Goal: Task Accomplishment & Management: Manage account settings

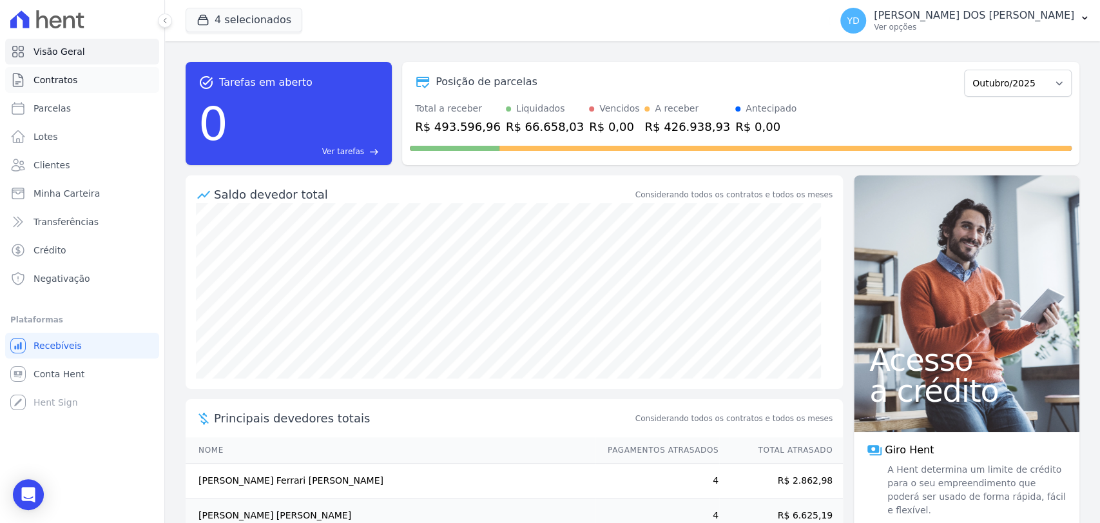
click at [28, 73] on link "Contratos" at bounding box center [82, 80] width 154 height 26
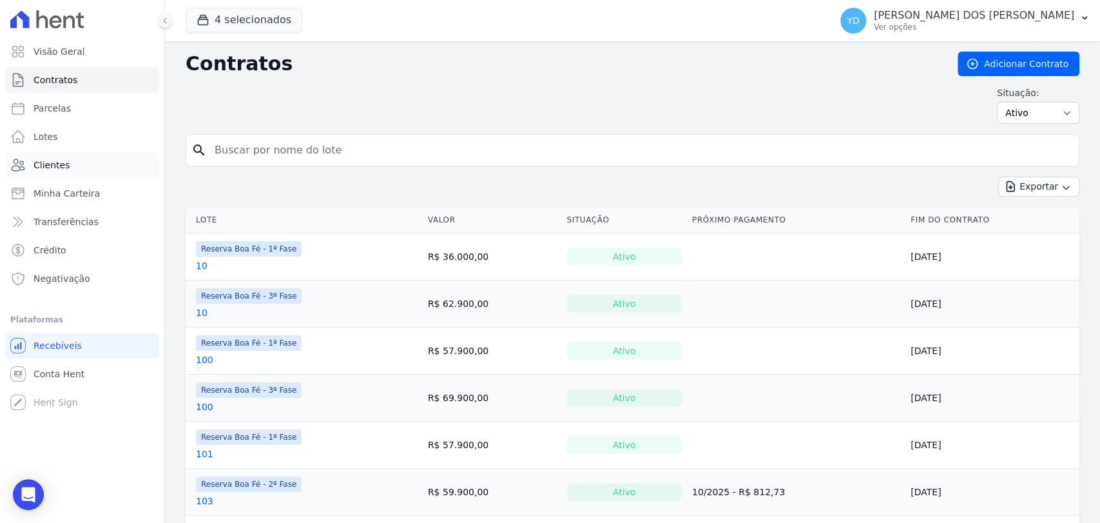
click at [102, 160] on link "Clientes" at bounding box center [82, 165] width 154 height 26
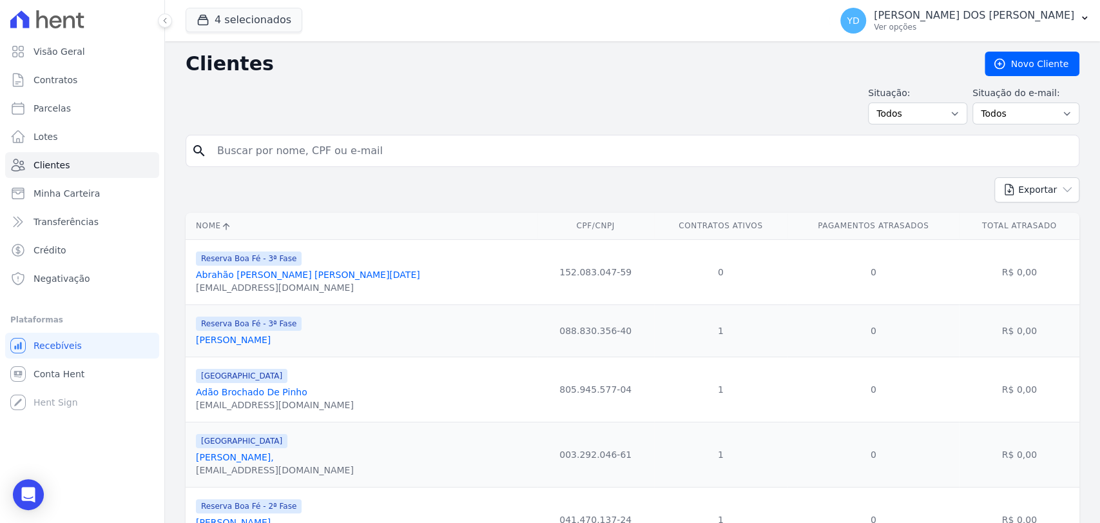
click at [249, 149] on input "search" at bounding box center [641, 151] width 864 height 26
type input "renata cristina"
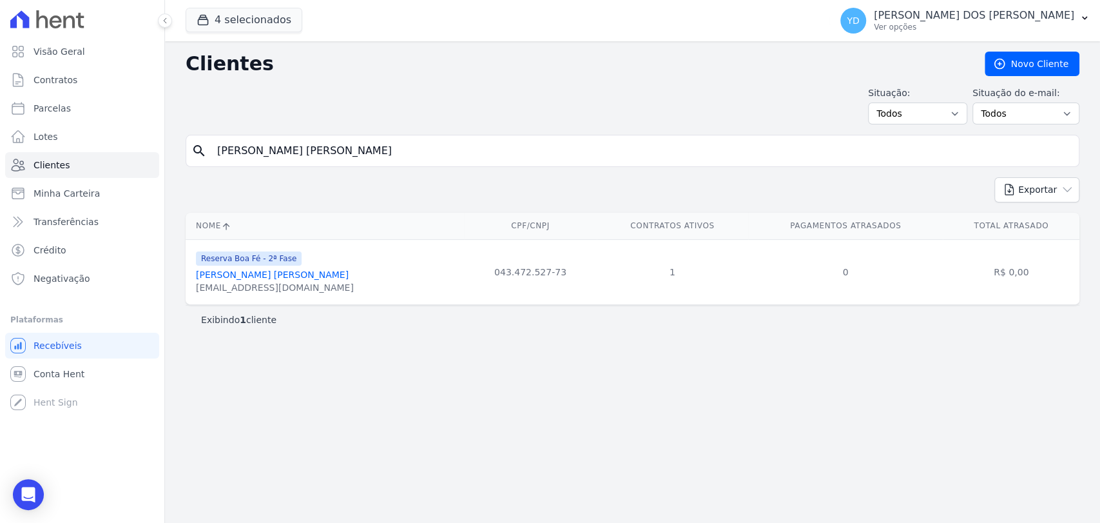
drag, startPoint x: 246, startPoint y: 283, endPoint x: 234, endPoint y: 271, distance: 16.4
drag, startPoint x: 234, startPoint y: 271, endPoint x: 253, endPoint y: 279, distance: 20.8
click at [253, 279] on link "Renata Cristina Fonseca" at bounding box center [272, 274] width 153 height 10
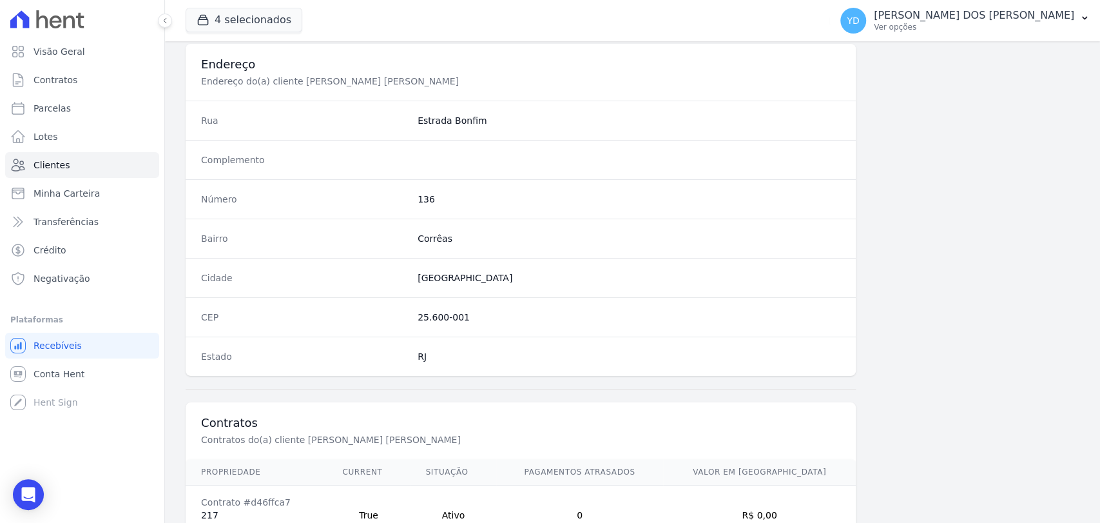
scroll to position [681, 0]
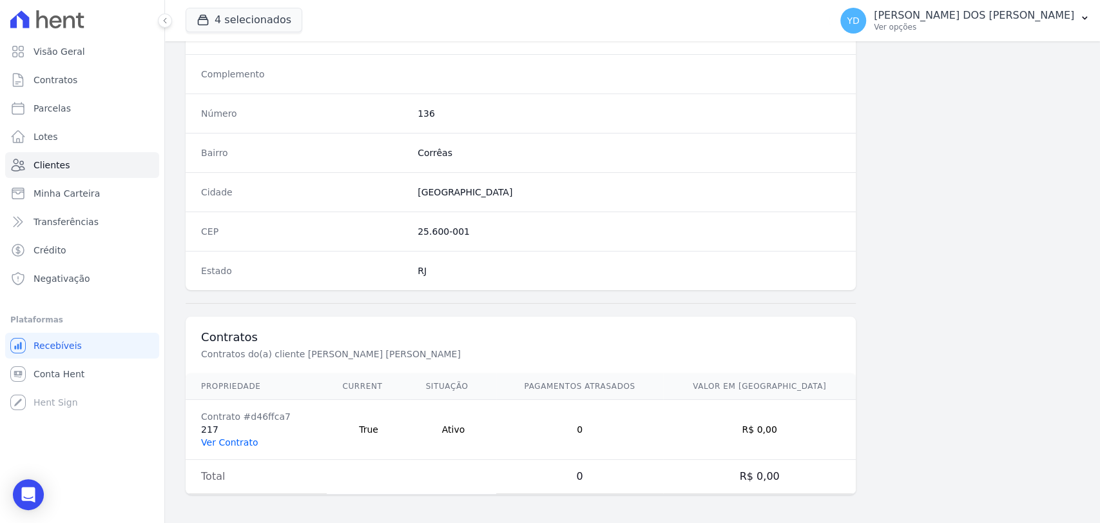
click at [243, 441] on link "Ver Contrato" at bounding box center [229, 442] width 57 height 10
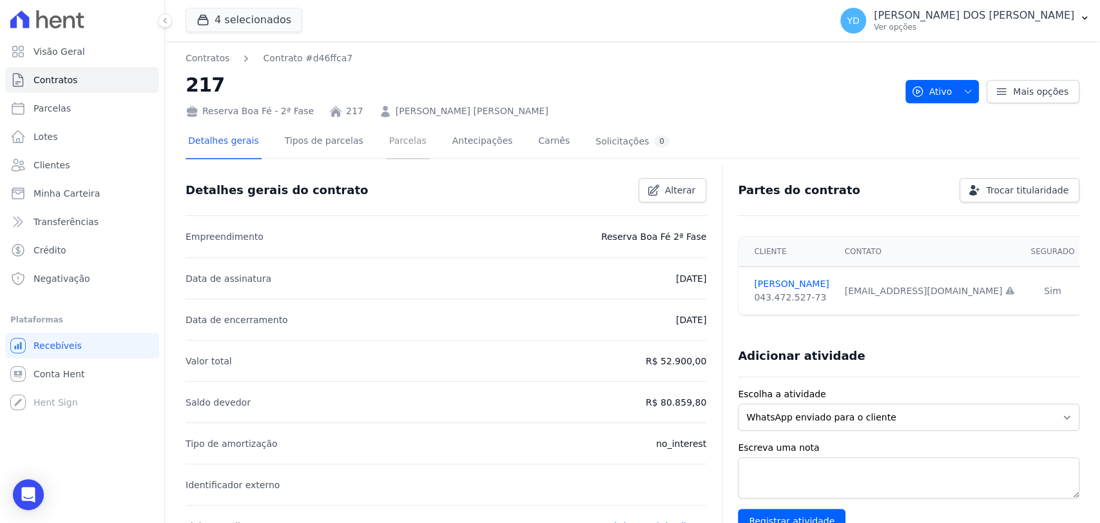
click at [387, 144] on link "Parcelas" at bounding box center [408, 142] width 43 height 34
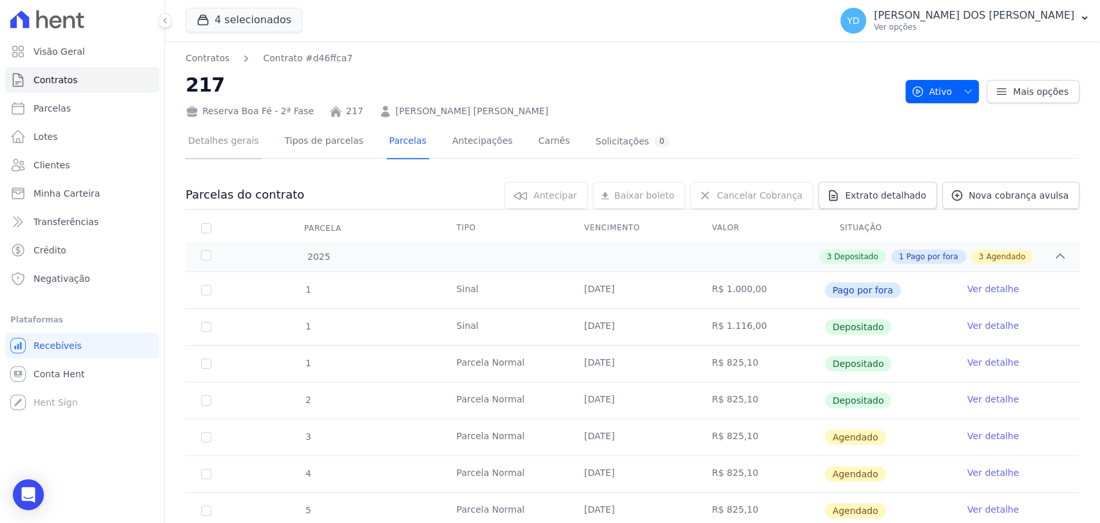
click at [232, 157] on link "Detalhes gerais" at bounding box center [224, 142] width 76 height 34
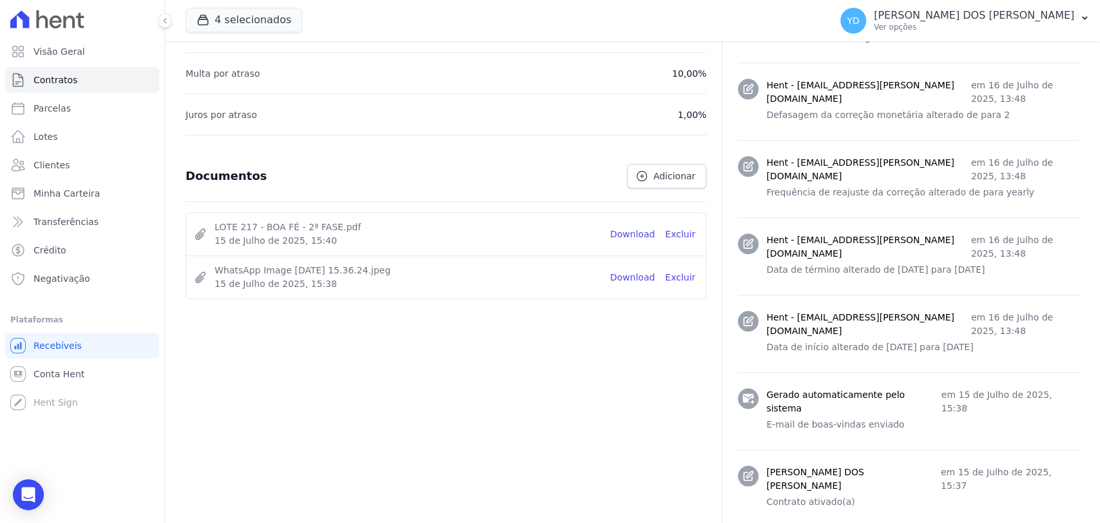
scroll to position [603, 0]
click at [650, 227] on link "Download" at bounding box center [632, 234] width 45 height 14
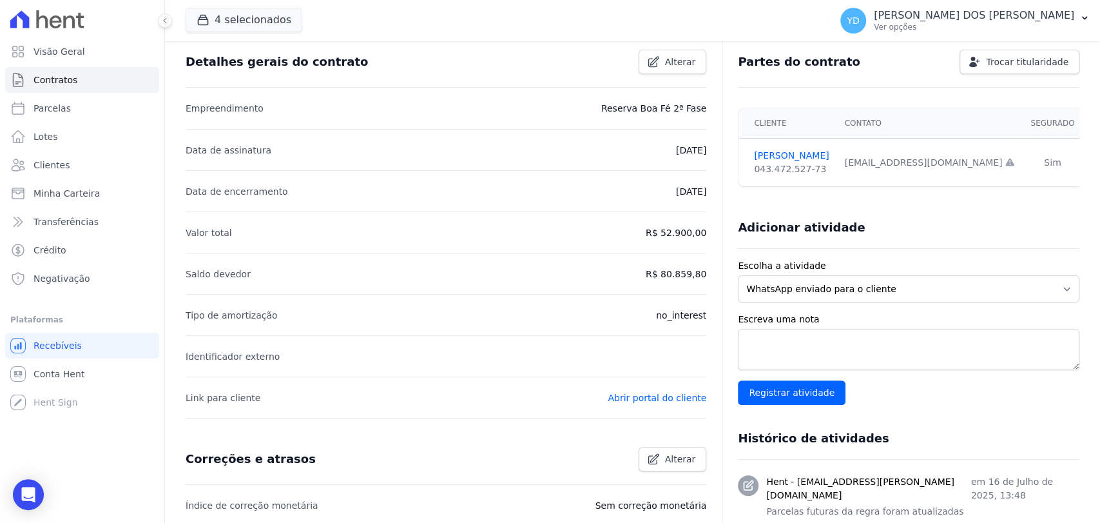
scroll to position [0, 0]
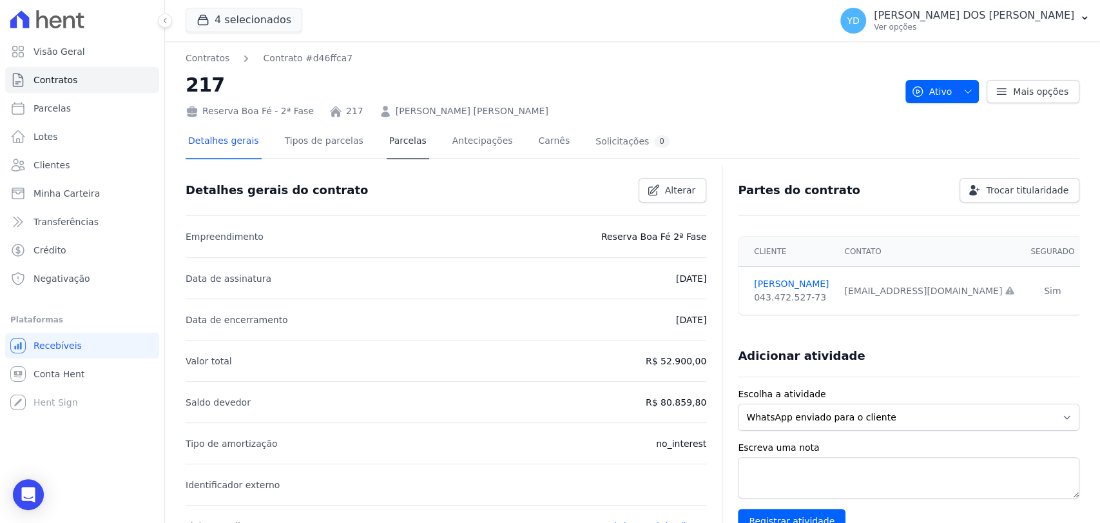
drag, startPoint x: 358, startPoint y: 135, endPoint x: 373, endPoint y: 140, distance: 15.9
click at [362, 136] on div "Detalhes gerais Tipos de parcelas Parcelas Antecipações Carnês Solicitações 0" at bounding box center [429, 142] width 487 height 34
click at [387, 140] on link "Parcelas" at bounding box center [408, 142] width 43 height 34
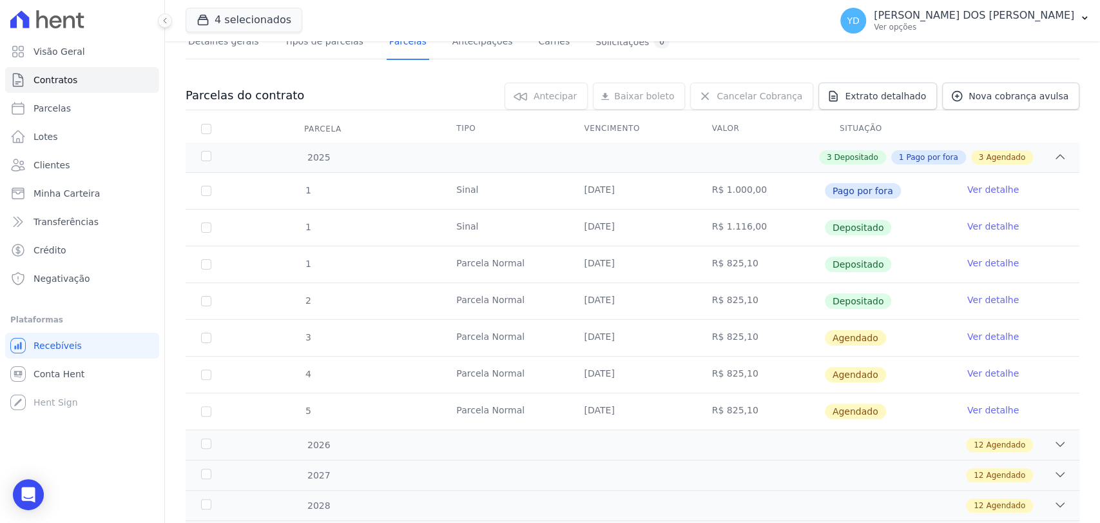
scroll to position [215, 0]
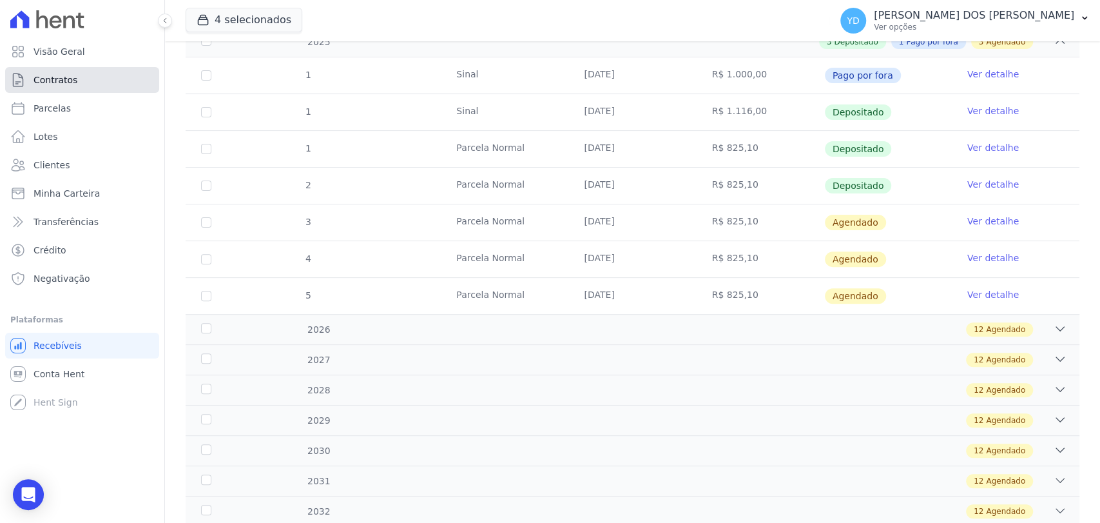
click at [129, 74] on link "Contratos" at bounding box center [82, 80] width 154 height 26
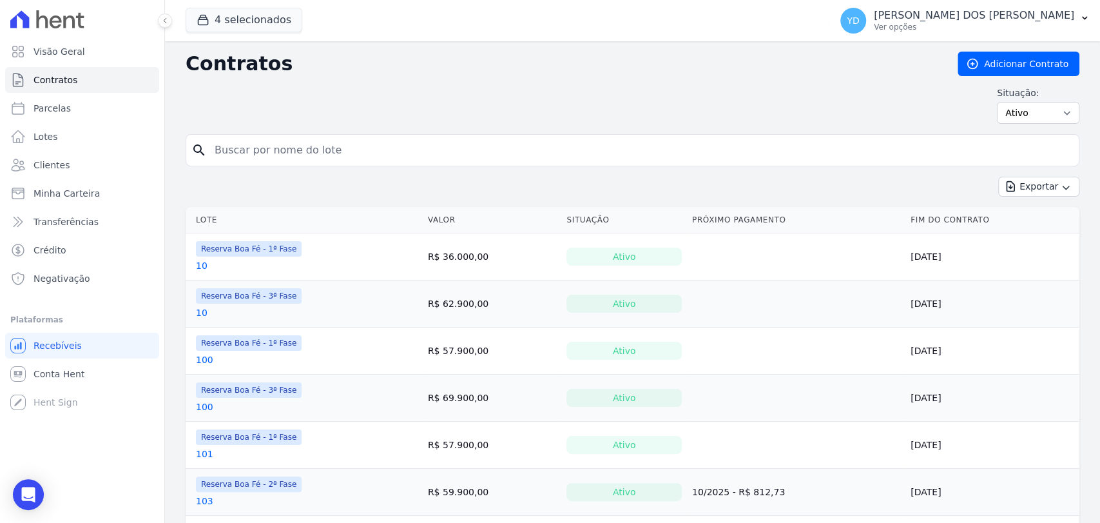
click at [258, 146] on input "search" at bounding box center [640, 150] width 867 height 26
type input "79"
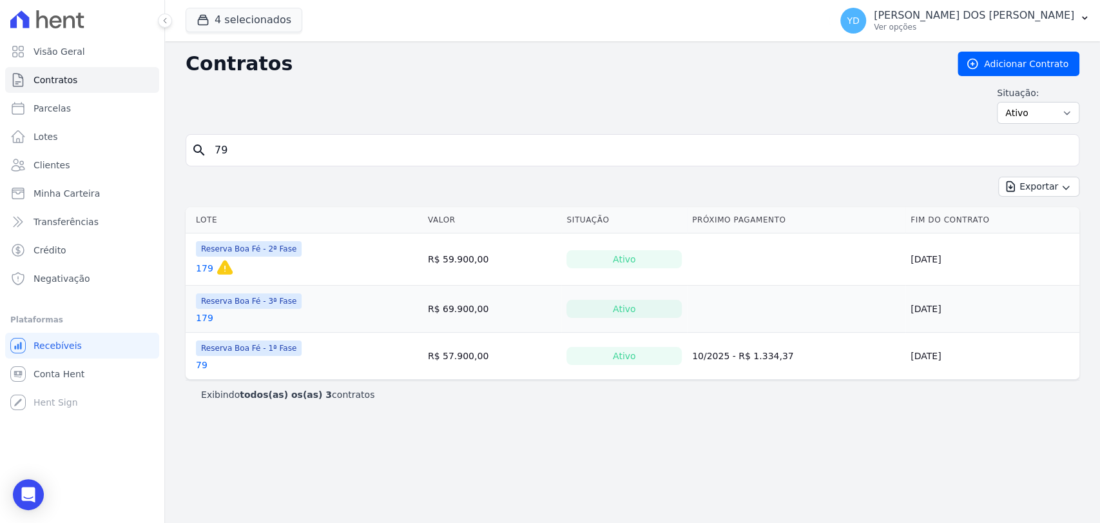
click at [229, 144] on input "79" at bounding box center [640, 150] width 867 height 26
type input "80"
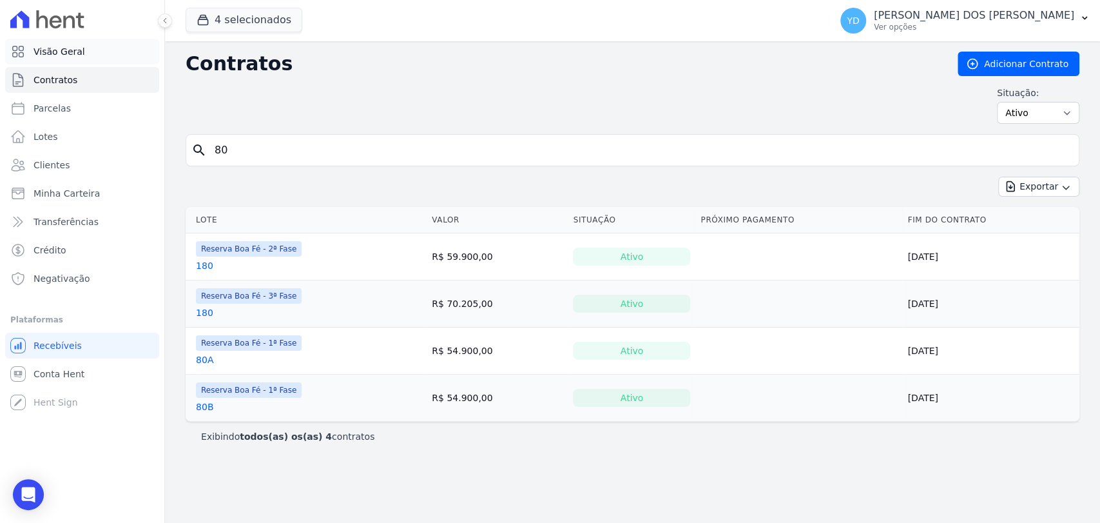
click at [121, 49] on link "Visão Geral" at bounding box center [82, 52] width 154 height 26
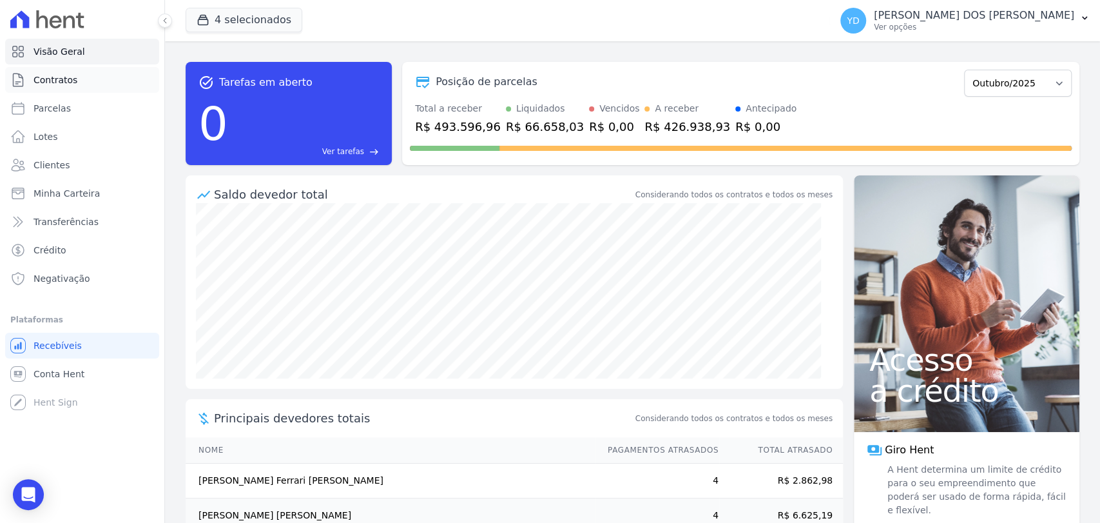
click at [80, 80] on link "Contratos" at bounding box center [82, 80] width 154 height 26
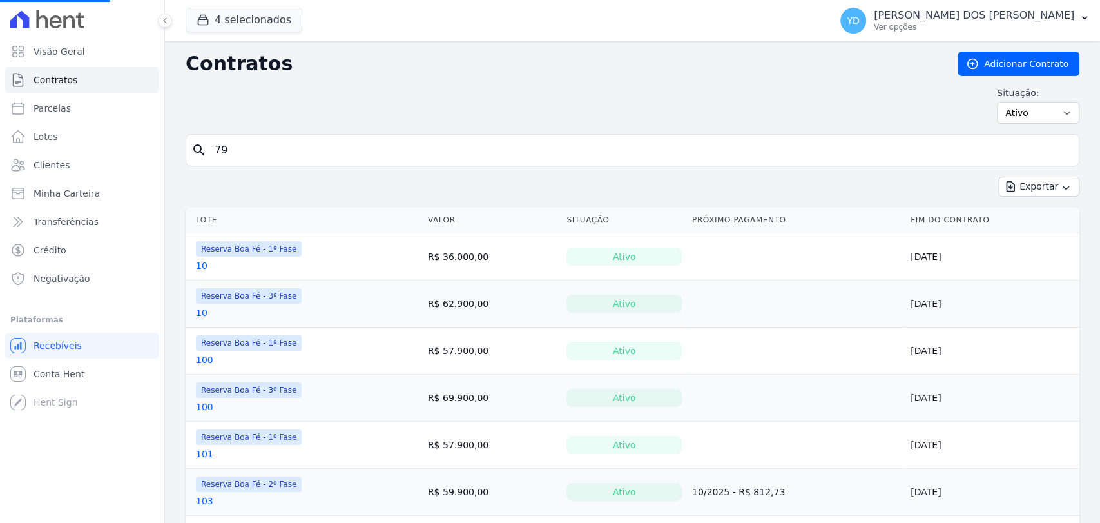
click at [237, 159] on input "79" at bounding box center [640, 150] width 867 height 26
click at [237, 159] on input "search" at bounding box center [640, 150] width 867 height 26
type input "e10"
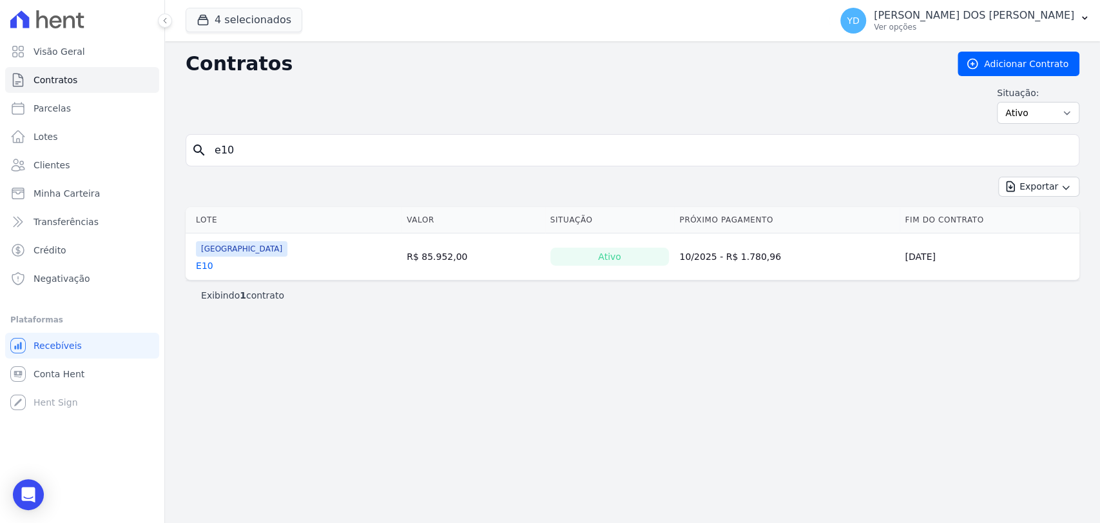
click at [296, 146] on input "e10" at bounding box center [640, 150] width 867 height 26
click at [298, 146] on input "e10" at bounding box center [640, 150] width 867 height 26
type input "a16"
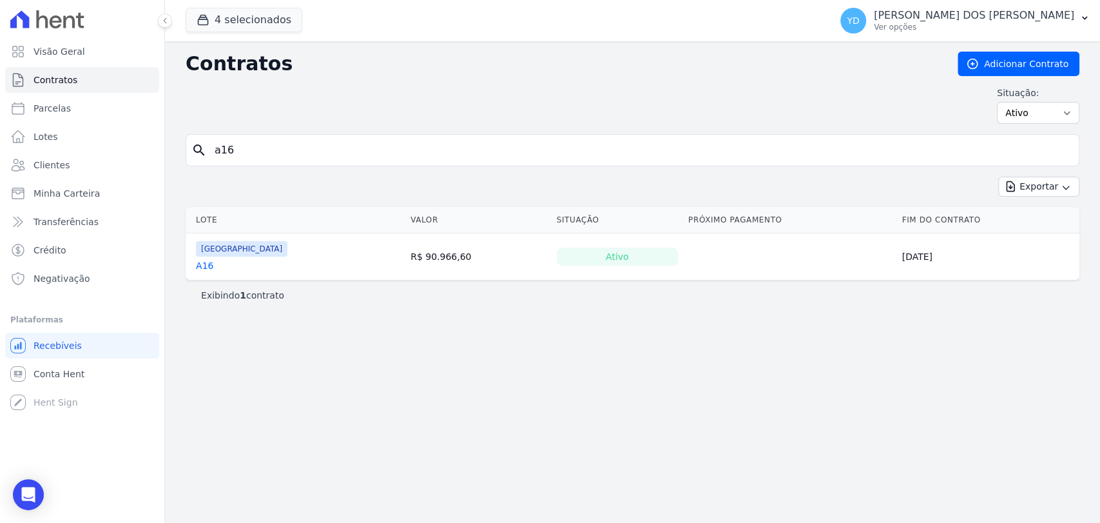
drag, startPoint x: 203, startPoint y: 266, endPoint x: 294, endPoint y: 155, distance: 143.8
click at [294, 155] on input "a16" at bounding box center [640, 150] width 867 height 26
type input "a15"
click at [297, 146] on input "a15" at bounding box center [640, 150] width 867 height 26
type input "a16"
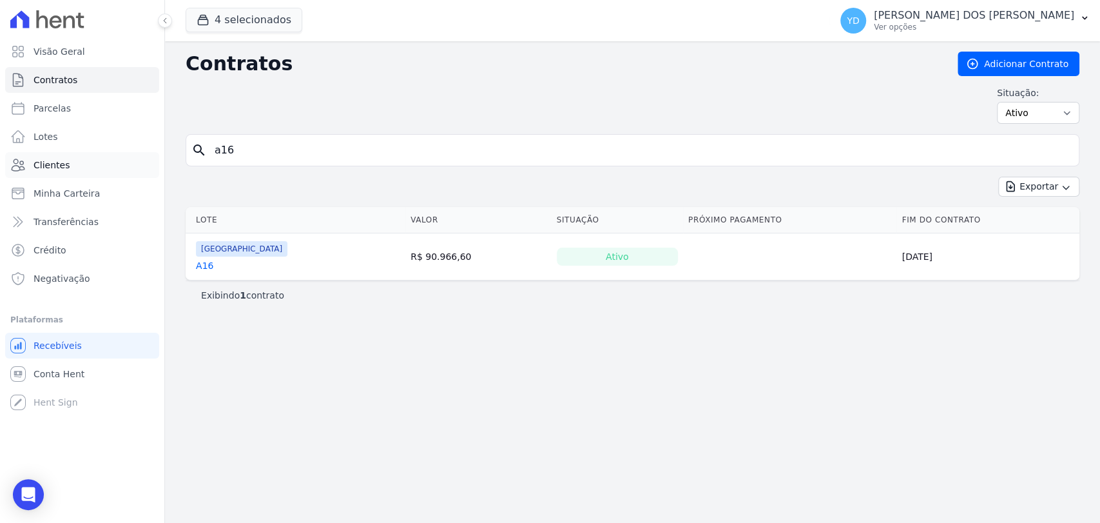
click at [93, 164] on link "Clientes" at bounding box center [82, 165] width 154 height 26
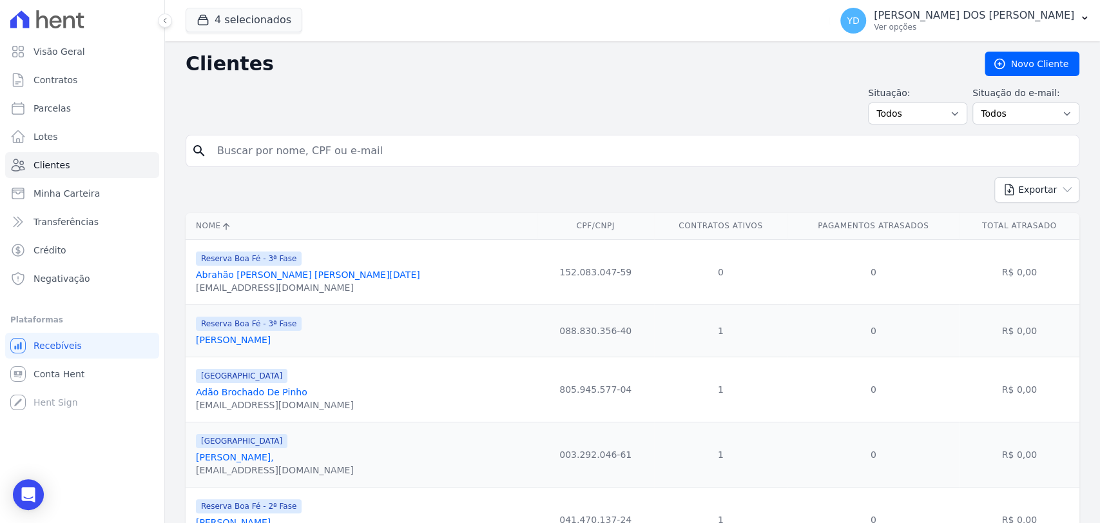
click at [318, 148] on input "search" at bounding box center [641, 151] width 864 height 26
paste input "13192576669"
type input "13192576669"
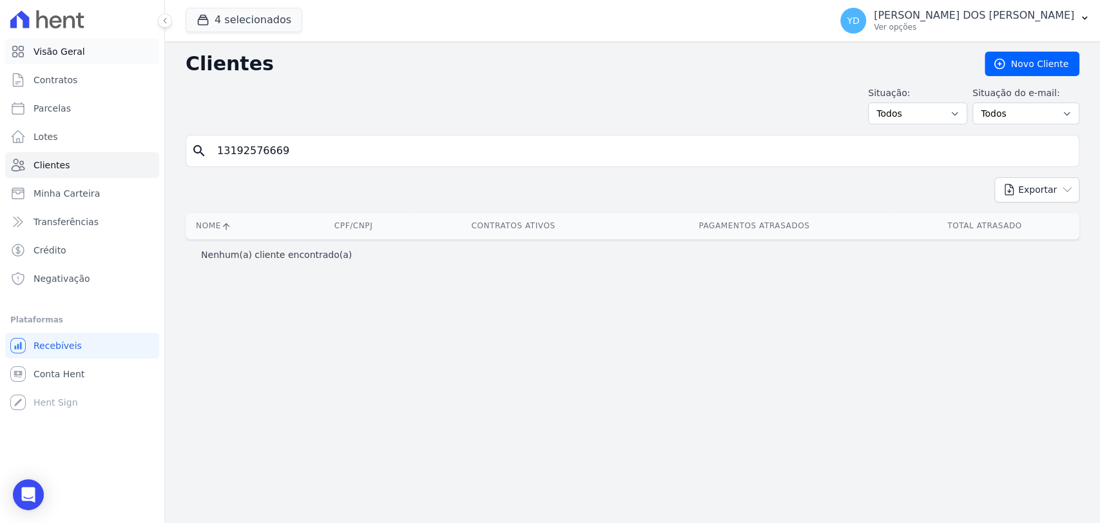
click at [104, 53] on link "Visão Geral" at bounding box center [82, 52] width 154 height 26
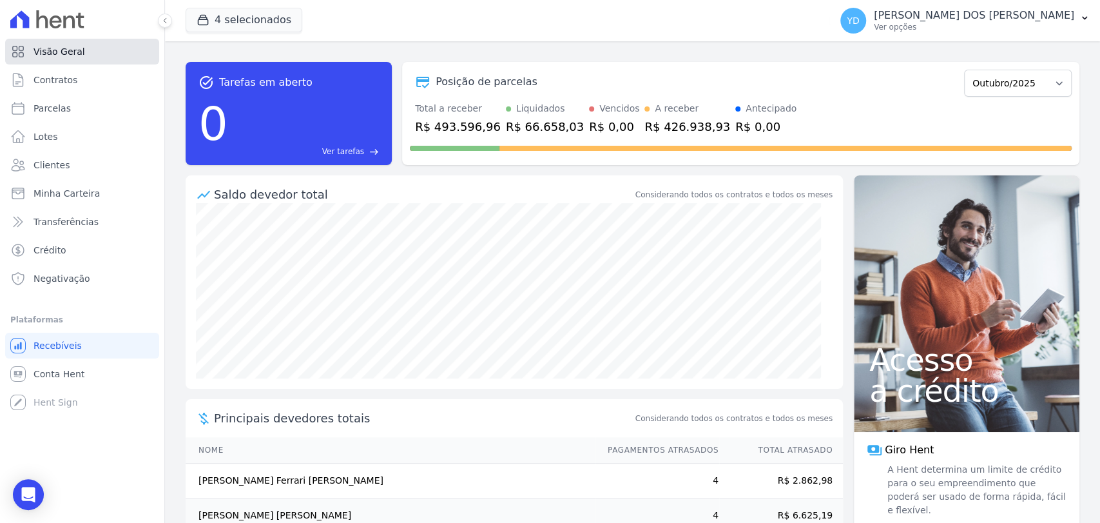
click at [82, 53] on link "Visão Geral" at bounding box center [82, 52] width 154 height 26
click at [17, 484] on div "Open Intercom Messenger" at bounding box center [29, 495] width 34 height 34
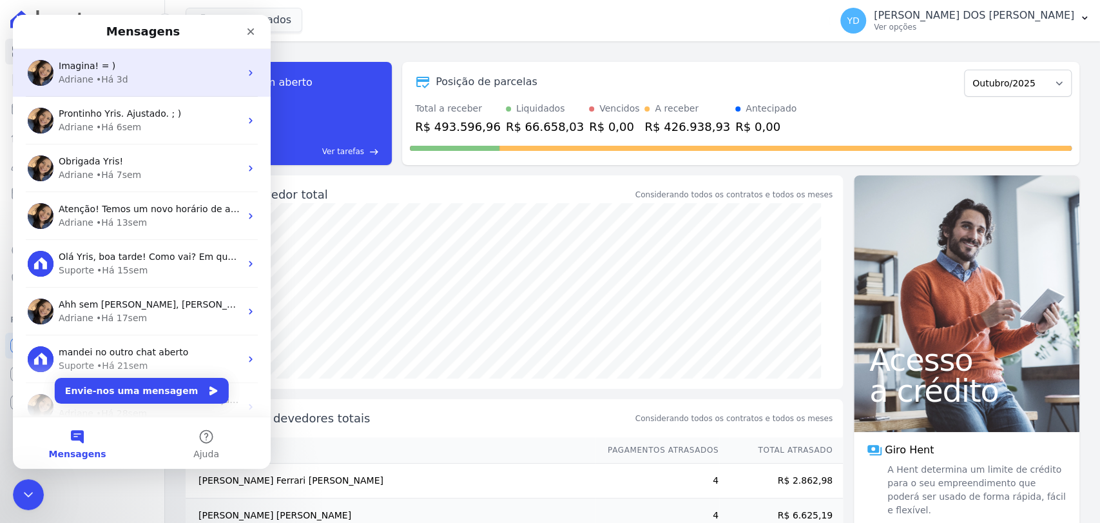
click at [192, 84] on div "Adriane • Há 3d" at bounding box center [150, 80] width 182 height 14
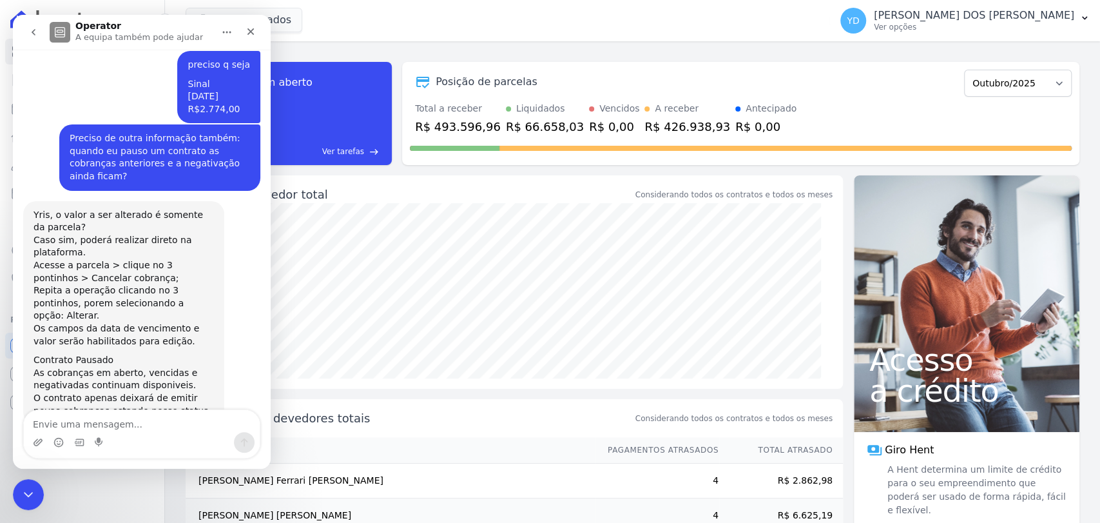
scroll to position [12356, 0]
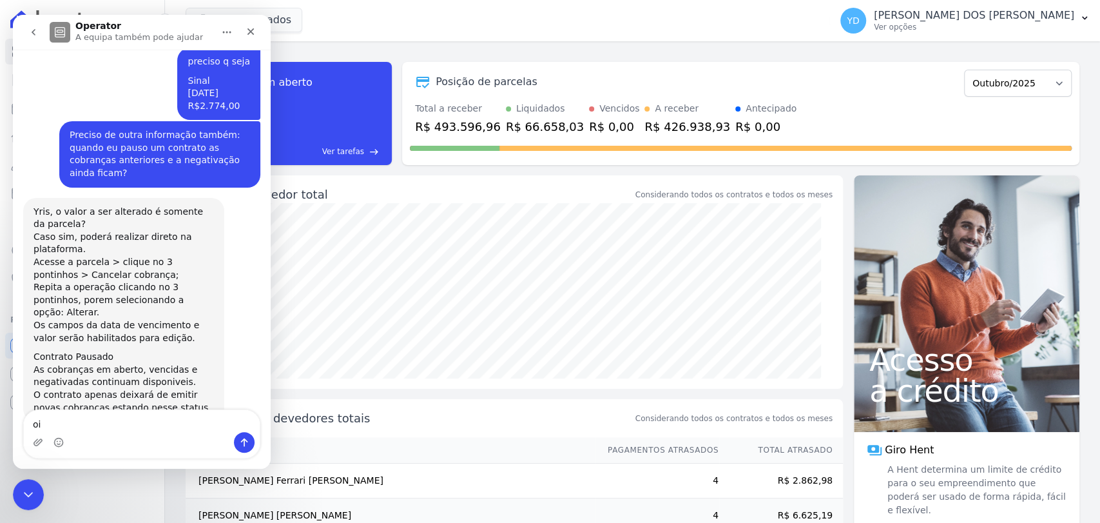
type textarea "oii"
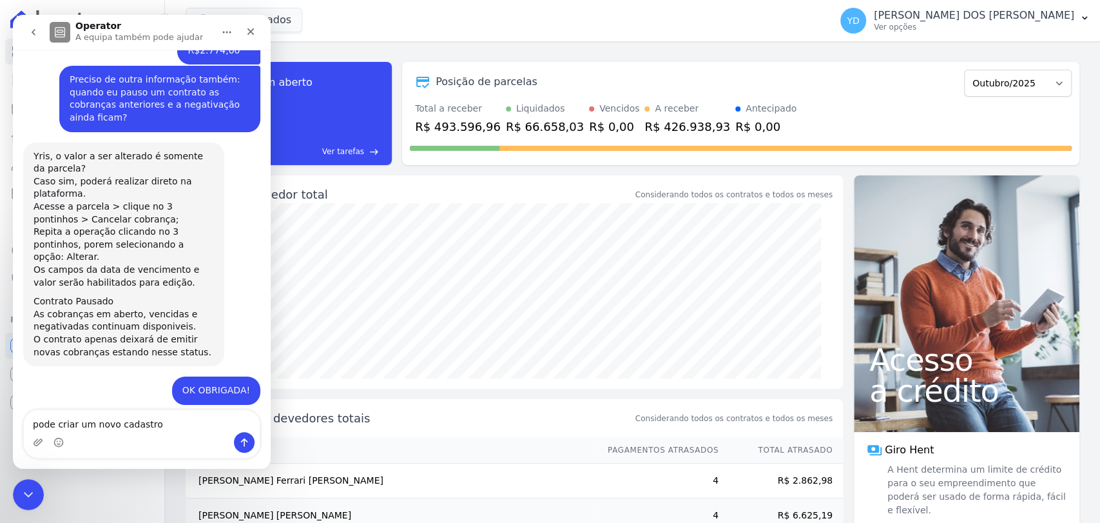
type textarea "pode criar um novo cadastro?"
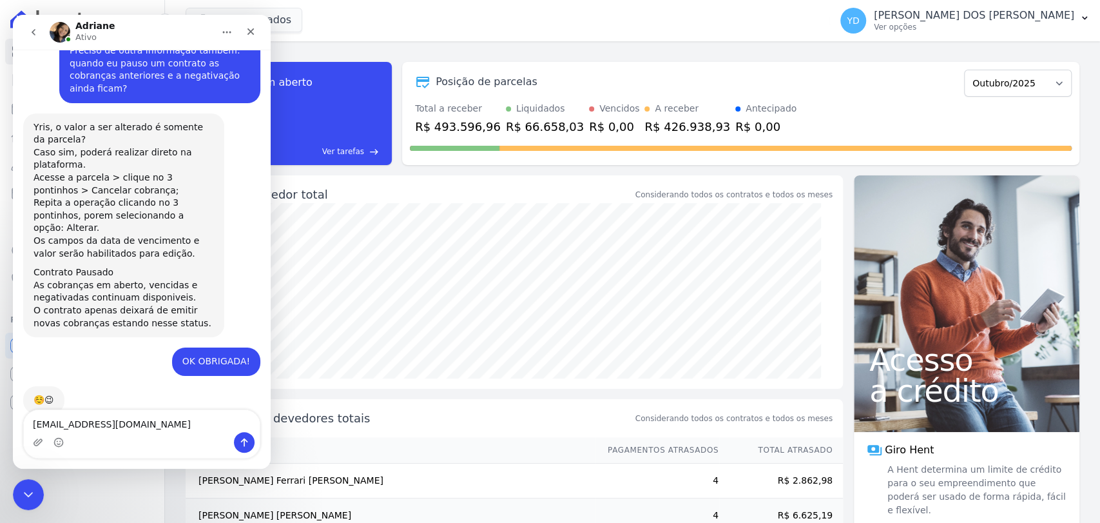
scroll to position [12454, 0]
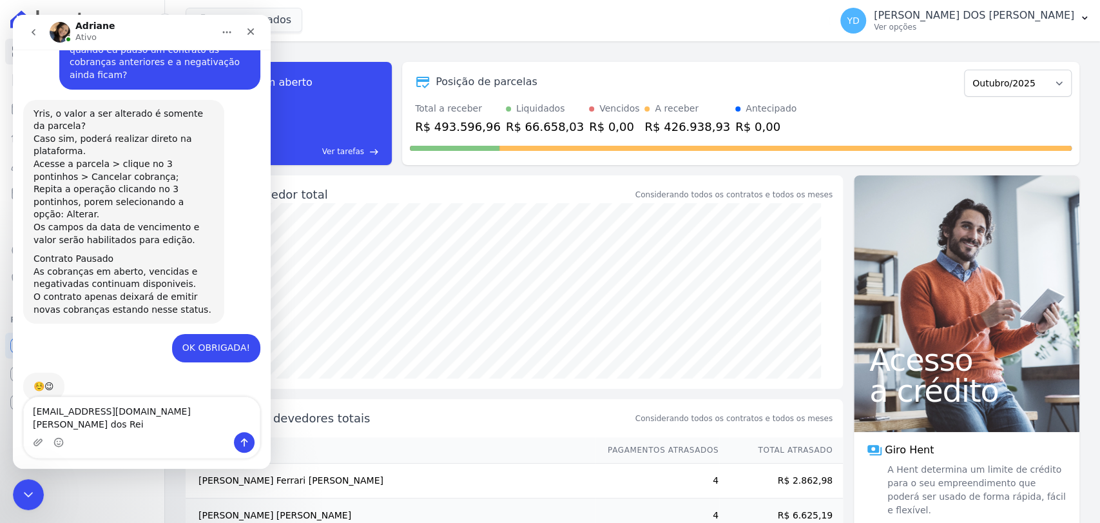
type textarea "marianal.reis97@gmail.com Mariana Lima dos Reis"
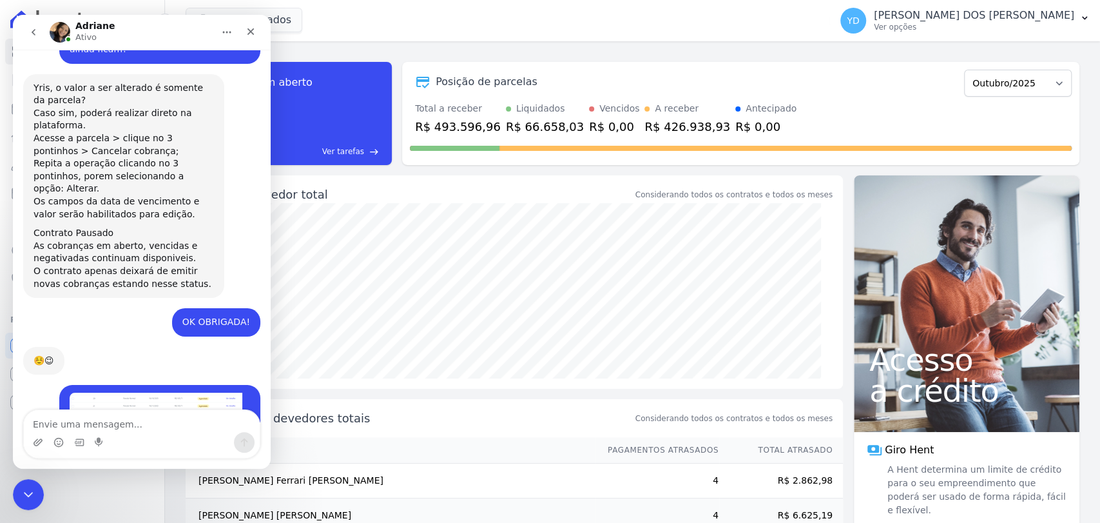
scroll to position [12522, 0]
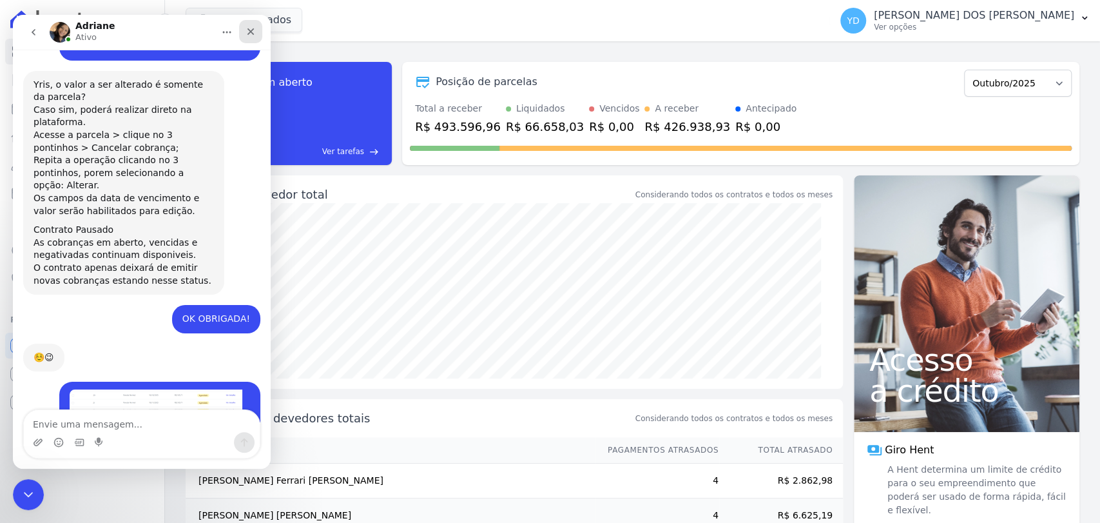
click at [253, 39] on div "Fechar" at bounding box center [250, 31] width 23 height 23
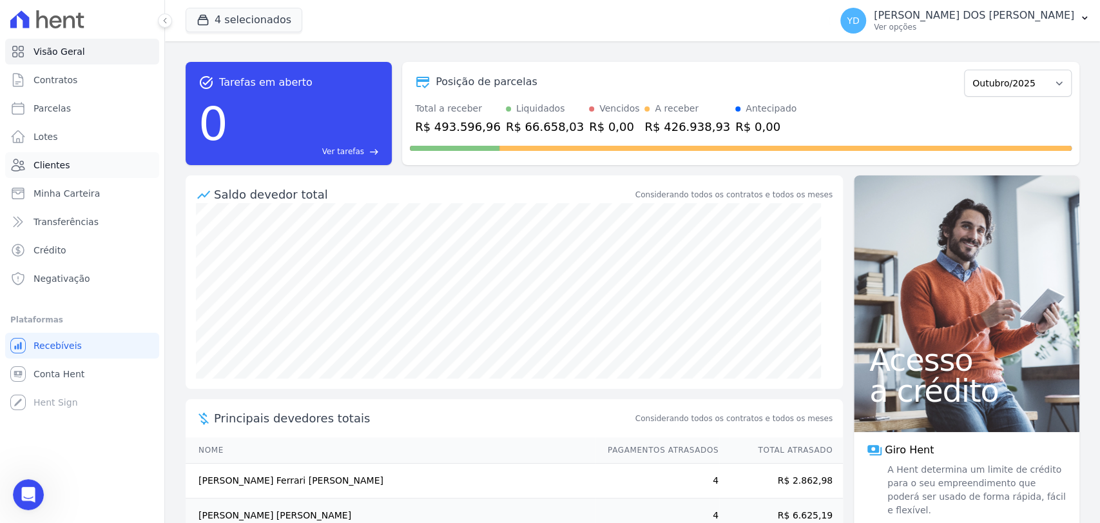
scroll to position [7718, 0]
click at [99, 168] on link "Clientes" at bounding box center [82, 165] width 154 height 26
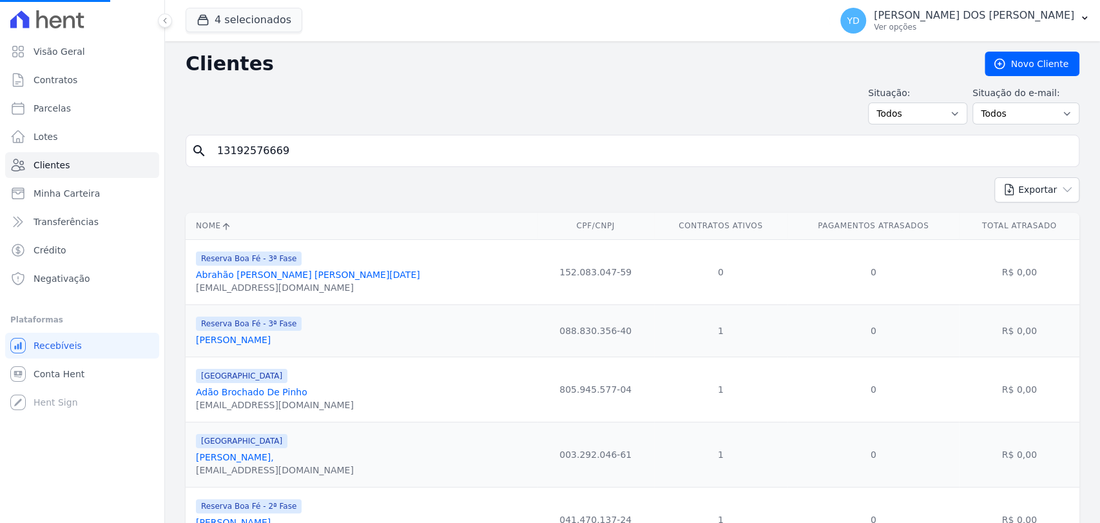
click at [309, 153] on input "13192576669" at bounding box center [641, 151] width 864 height 26
click at [309, 153] on input "search" at bounding box center [641, 151] width 864 height 26
type input "vania"
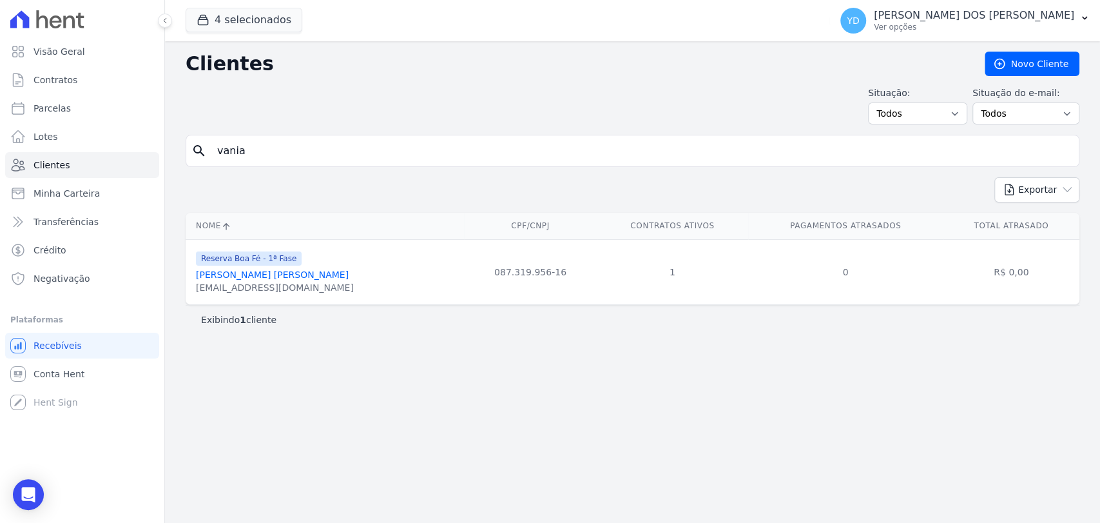
click at [278, 278] on link "Vania Aparecida Da Silva" at bounding box center [272, 274] width 153 height 10
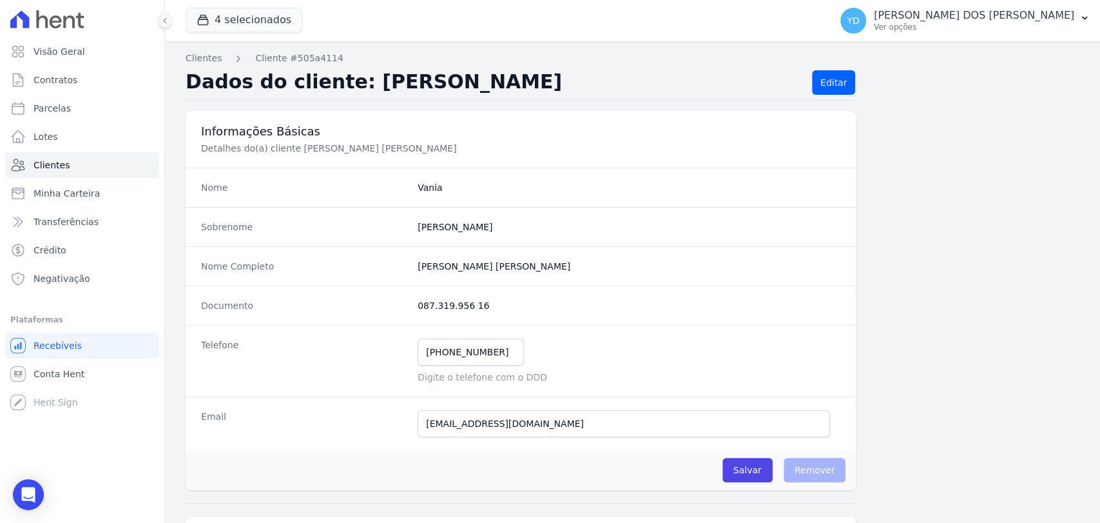
scroll to position [681, 0]
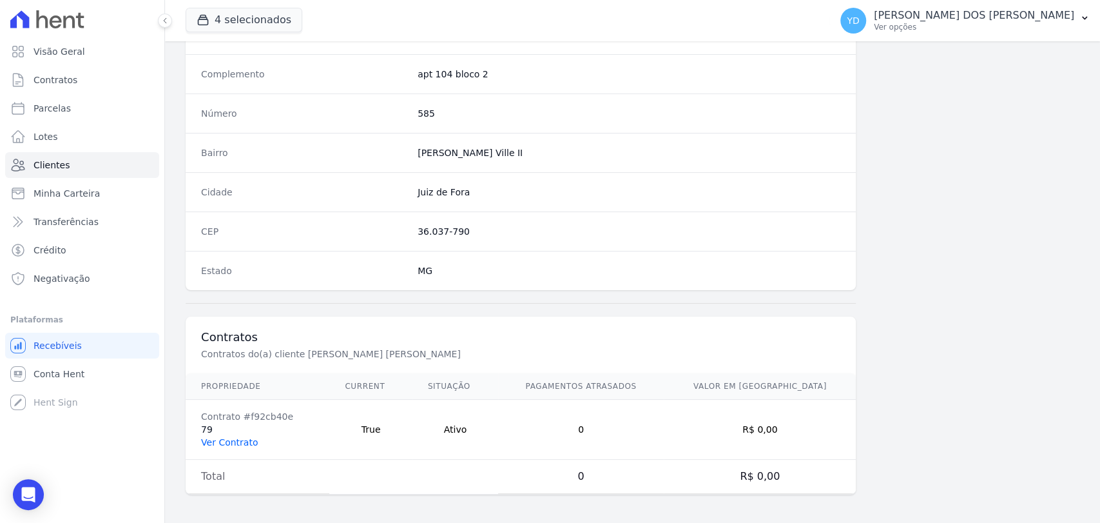
click at [213, 442] on link "Ver Contrato" at bounding box center [229, 442] width 57 height 10
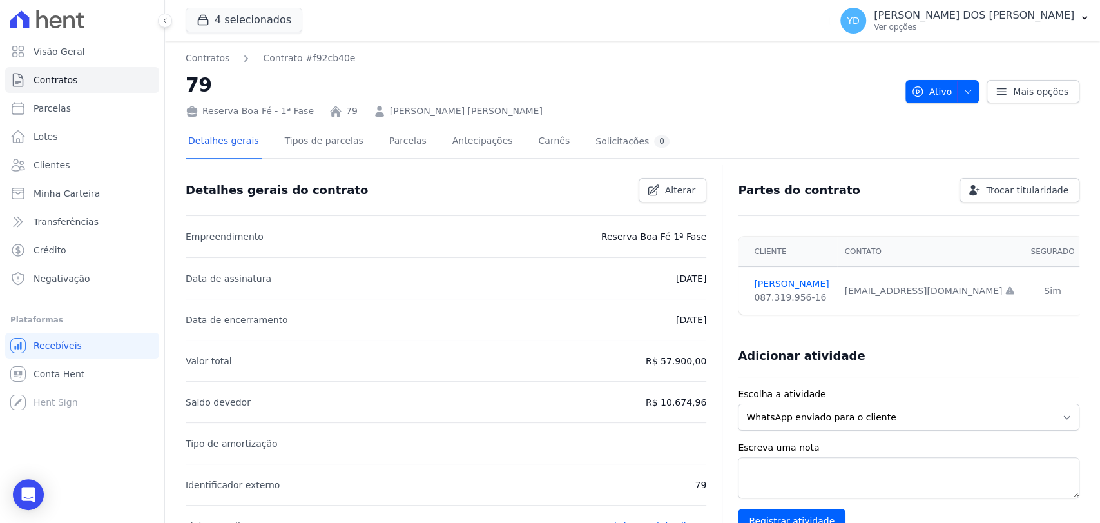
click at [413, 112] on link "VANIA APARECIDA DA SILVA" at bounding box center [466, 111] width 153 height 14
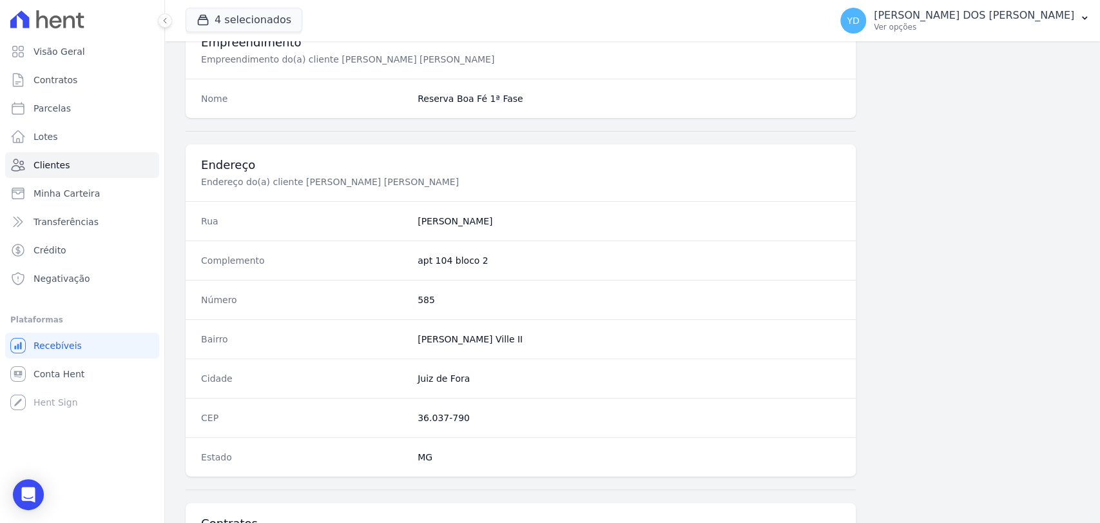
scroll to position [501, 0]
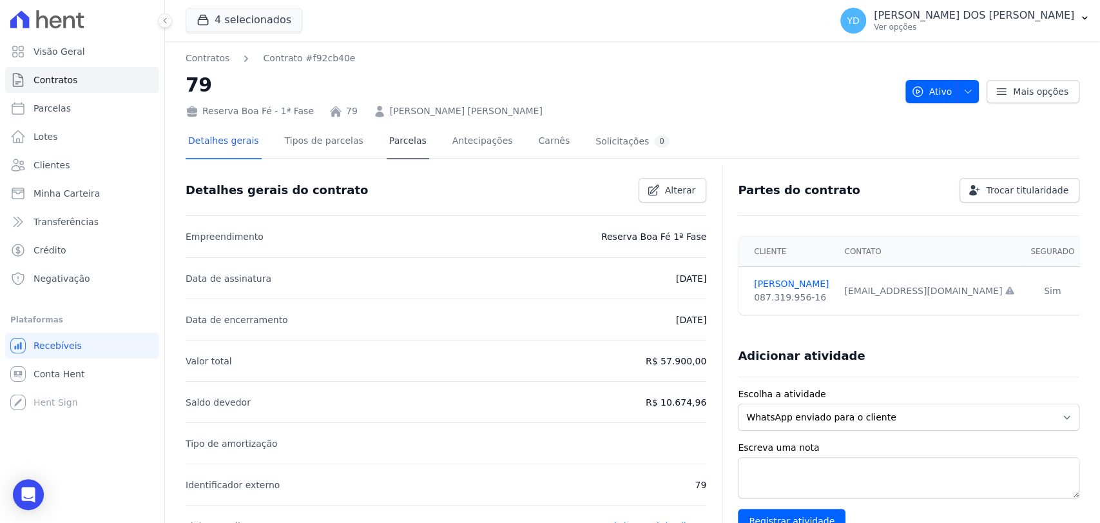
drag, startPoint x: 389, startPoint y: 179, endPoint x: 378, endPoint y: 134, distance: 46.0
click at [389, 178] on div "Detalhes gerais do contrato Alterar" at bounding box center [440, 185] width 531 height 35
click at [387, 133] on link "Parcelas" at bounding box center [408, 142] width 43 height 34
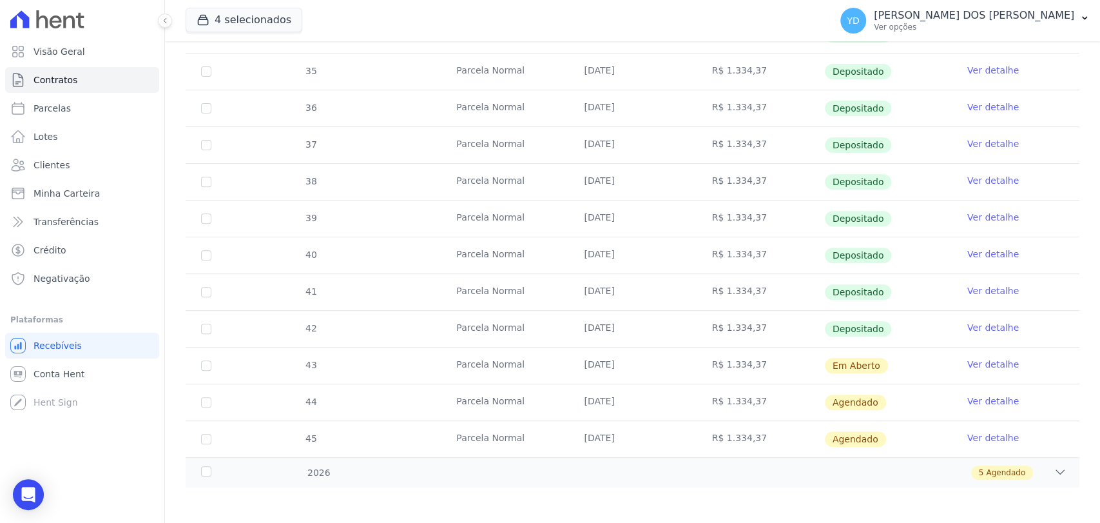
scroll to position [287, 0]
click at [972, 455] on div "34 Parcela Normal 10/01/2025 R$ 1.334,37 Depositado Ver detalhe 35 Parcela Norm…" at bounding box center [632, 235] width 935 height 450
click at [957, 465] on div "5 Agendado" at bounding box center [676, 470] width 780 height 14
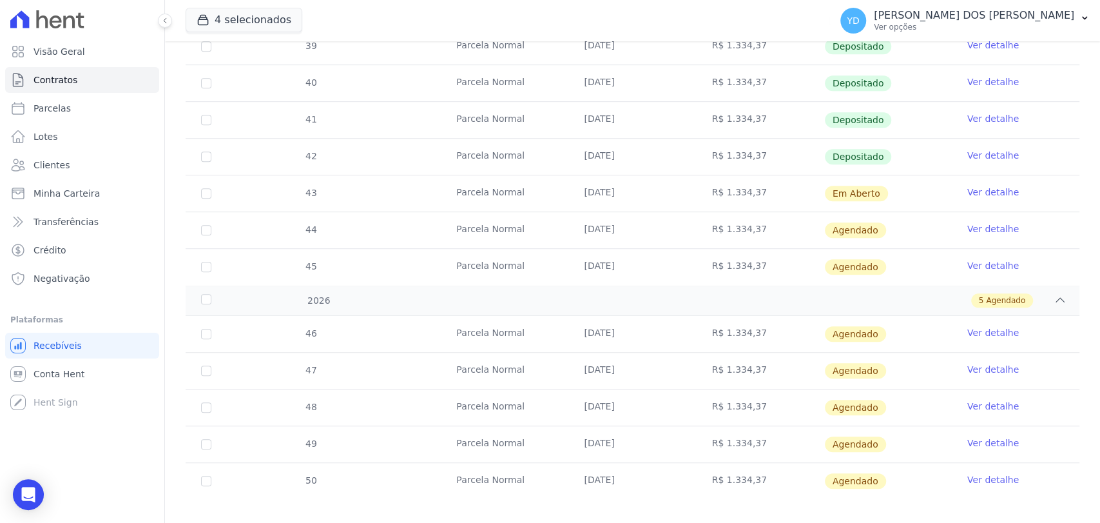
scroll to position [470, 0]
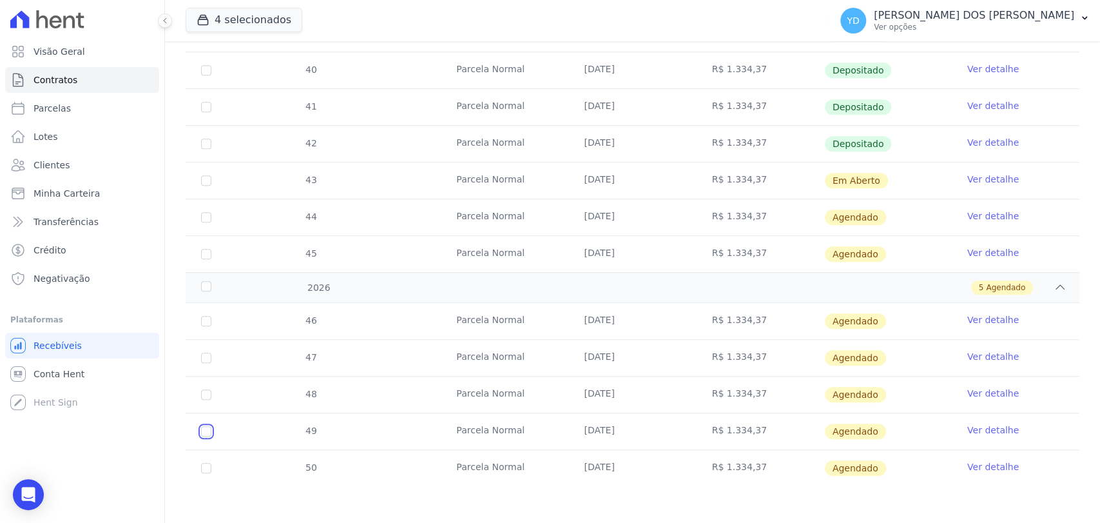
click at [204, 429] on input "checkbox" at bounding box center [206, 431] width 10 height 10
checkbox input "true"
click at [207, 465] on input "checkbox" at bounding box center [206, 468] width 10 height 10
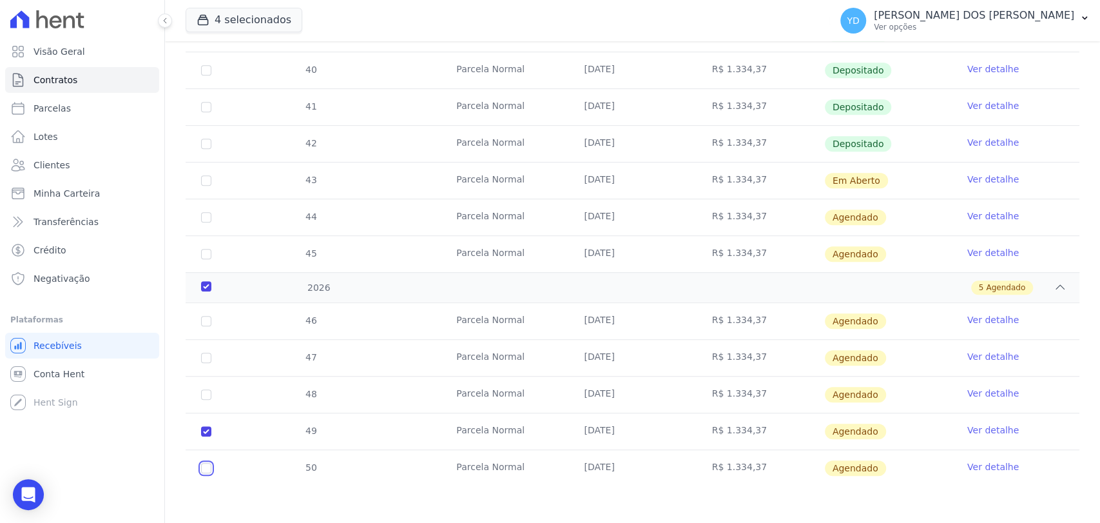
checkbox input "true"
click at [206, 394] on input "checkbox" at bounding box center [206, 394] width 10 height 10
checkbox input "true"
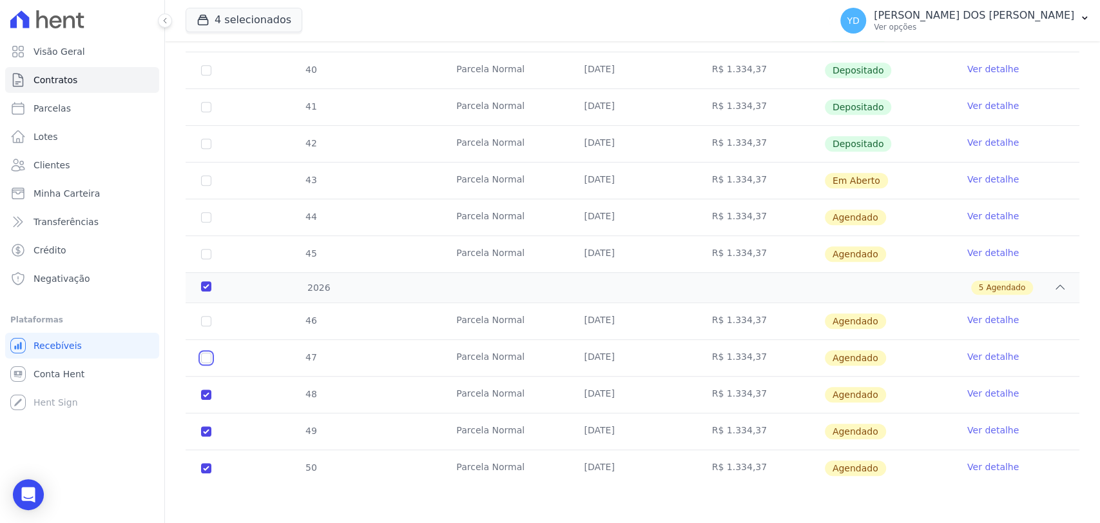
click at [206, 357] on input "checkbox" at bounding box center [206, 358] width 10 height 10
checkbox input "true"
click at [203, 321] on input "checkbox" at bounding box center [206, 321] width 10 height 10
checkbox input "true"
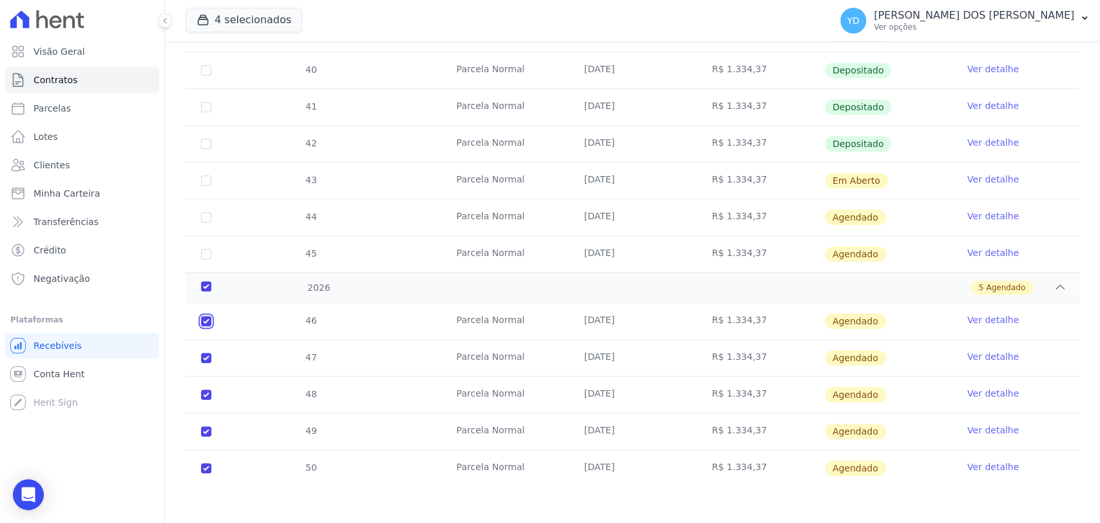
checkbox input "true"
click at [204, 251] on input "checkbox" at bounding box center [206, 254] width 10 height 10
checkbox input "true"
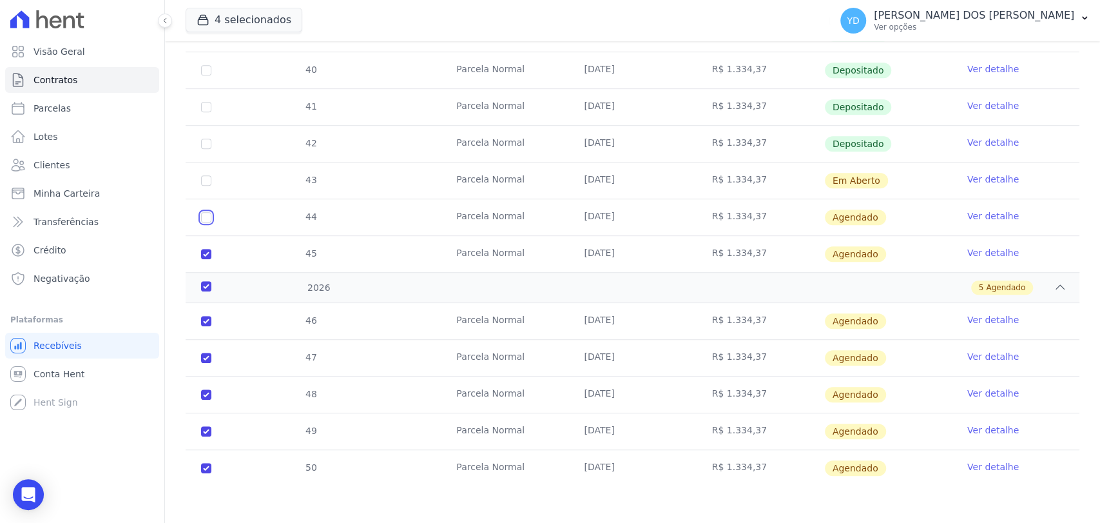
click at [205, 214] on input "checkbox" at bounding box center [206, 217] width 10 height 10
checkbox input "true"
drag, startPoint x: 201, startPoint y: 177, endPoint x: 157, endPoint y: 149, distance: 51.9
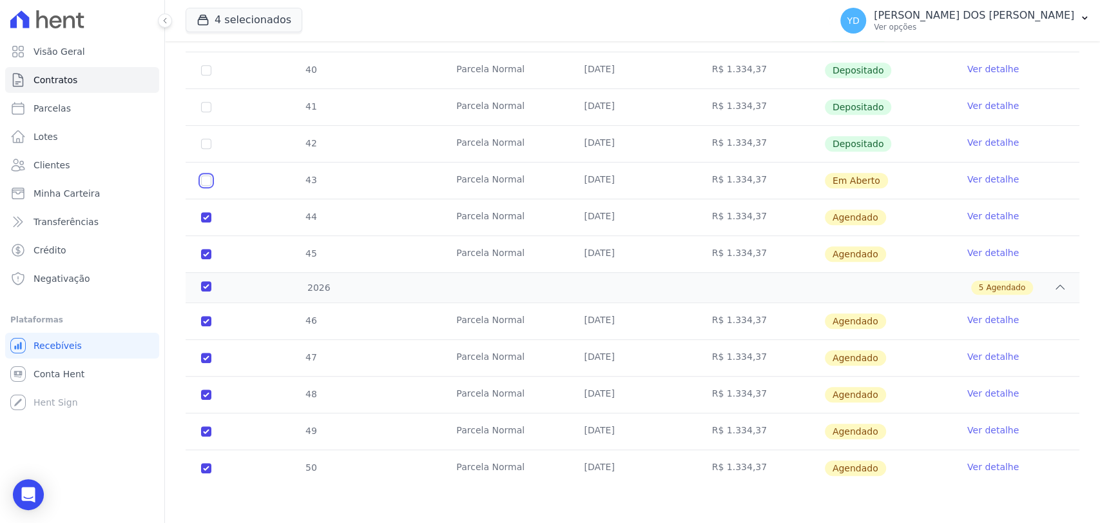
click at [198, 177] on td "43" at bounding box center [206, 180] width 41 height 36
click at [272, 263] on tr "45 Parcela Normal 10/12/2025 R$ 1.334,37 Agendado Ver detalhe" at bounding box center [633, 253] width 894 height 37
click at [102, 52] on link "Visão Geral" at bounding box center [82, 52] width 154 height 26
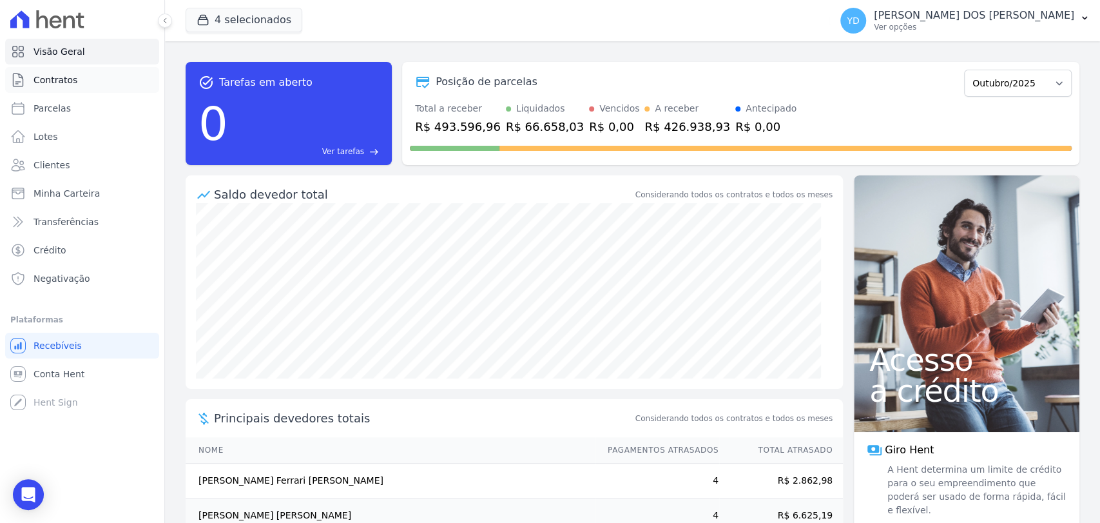
click at [108, 85] on link "Contratos" at bounding box center [82, 80] width 154 height 26
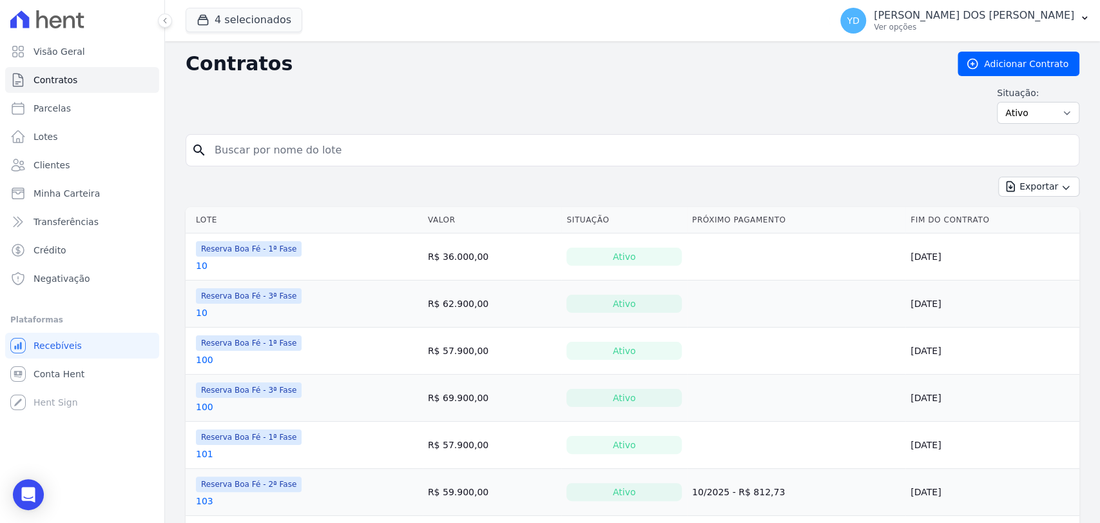
click at [345, 161] on input "search" at bounding box center [640, 150] width 867 height 26
type input "a15"
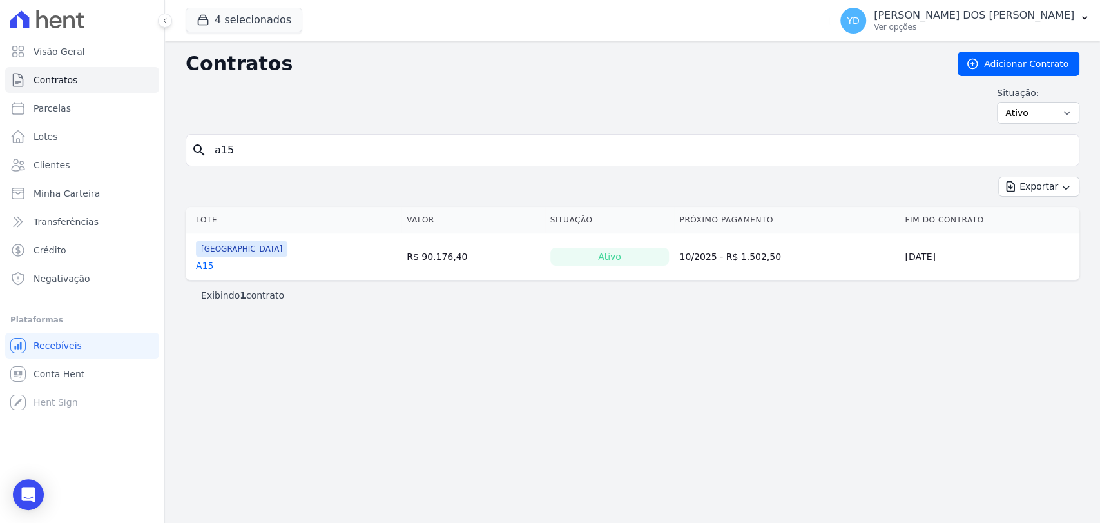
click at [266, 161] on div "search a15" at bounding box center [633, 150] width 894 height 32
click at [268, 154] on input "a15" at bounding box center [640, 150] width 867 height 26
type input "a16"
click at [260, 140] on input "a16" at bounding box center [640, 150] width 867 height 26
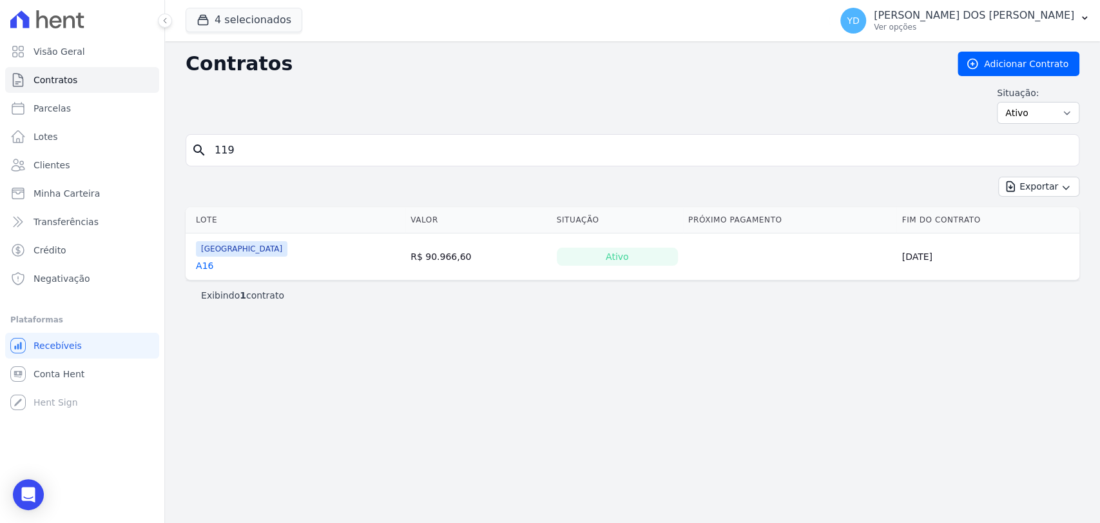
type input "119"
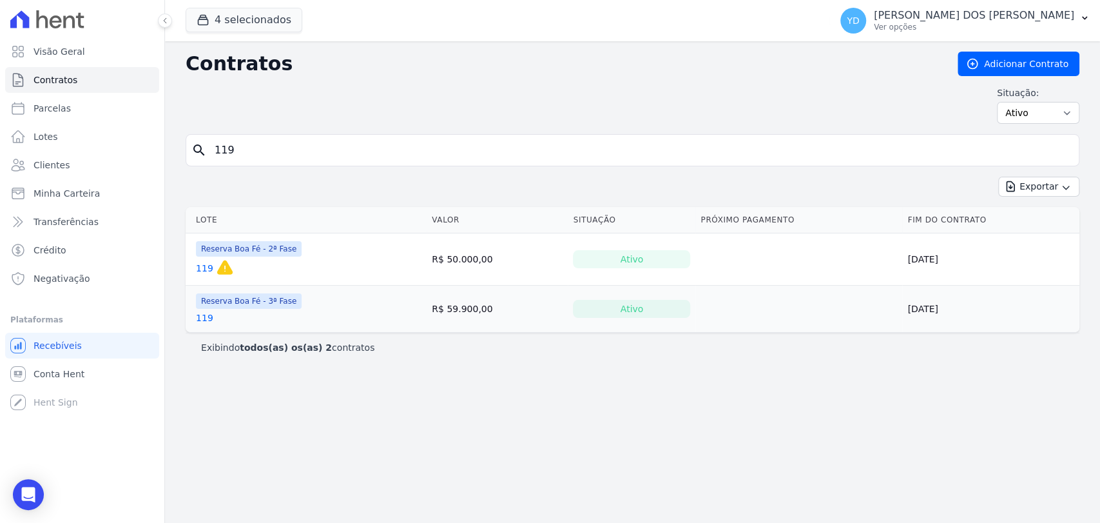
drag, startPoint x: 255, startPoint y: 131, endPoint x: 255, endPoint y: 142, distance: 11.0
click at [255, 135] on div "Contratos Adicionar Contrato Situação: Ativo Todos Pausado Distratado Rascunho …" at bounding box center [632, 281] width 935 height 481
click at [255, 143] on input "119" at bounding box center [640, 150] width 867 height 26
type input "186"
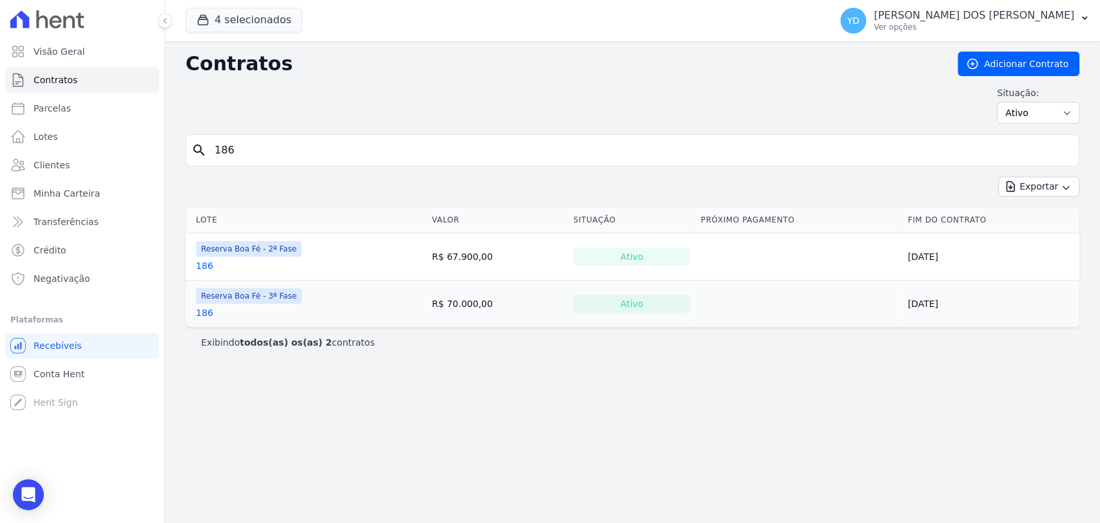
click at [283, 153] on input "186" at bounding box center [640, 150] width 867 height 26
type input "86"
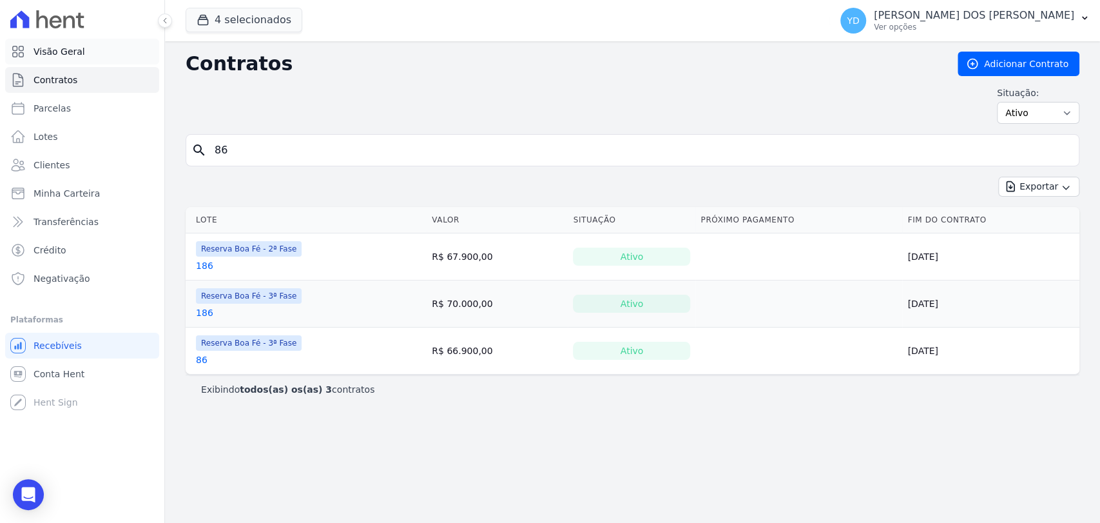
click at [55, 46] on span "Visão Geral" at bounding box center [60, 51] width 52 height 13
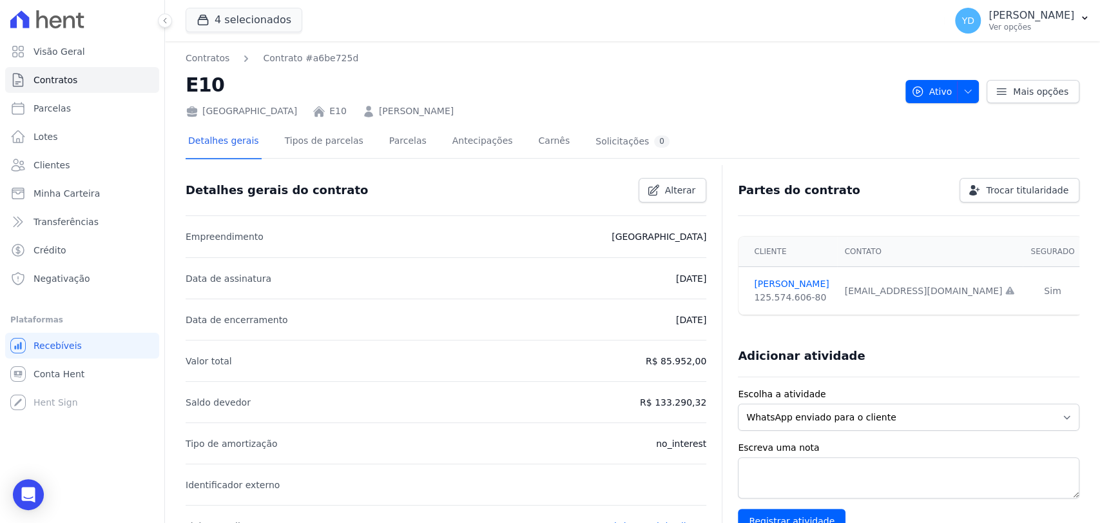
scroll to position [470, 0]
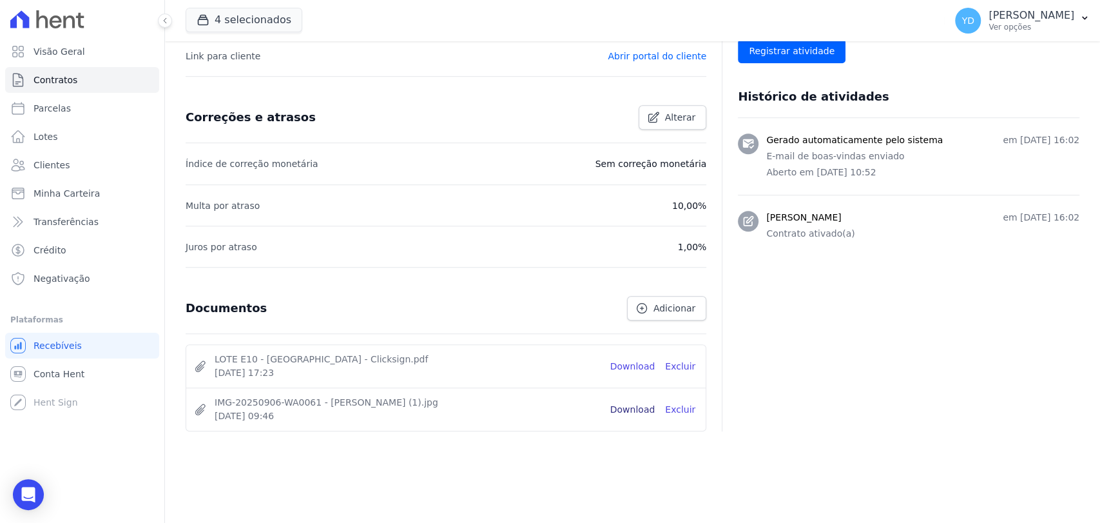
click at [630, 412] on link "Download" at bounding box center [632, 410] width 45 height 14
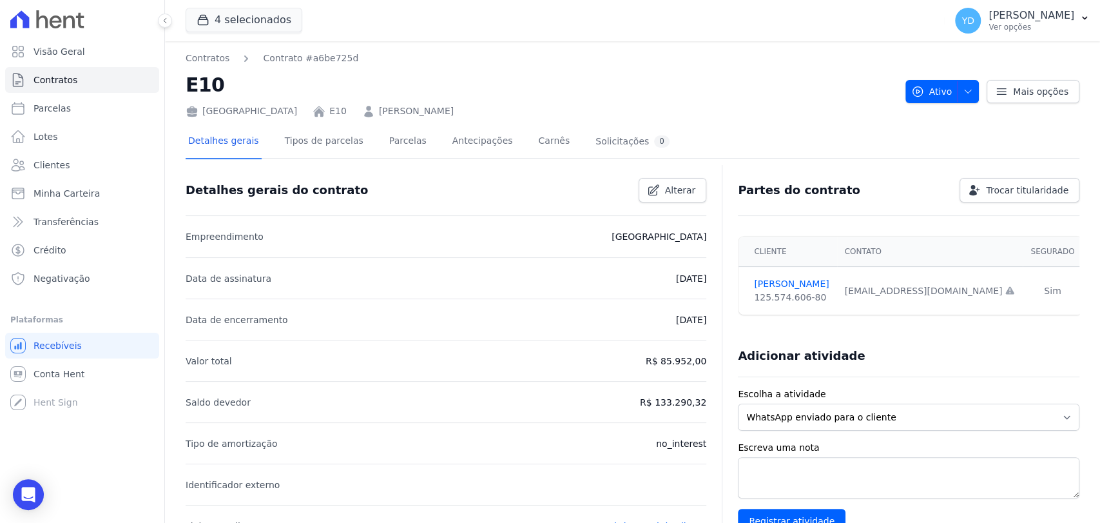
scroll to position [0, 0]
click at [109, 71] on link "Contratos" at bounding box center [82, 80] width 154 height 26
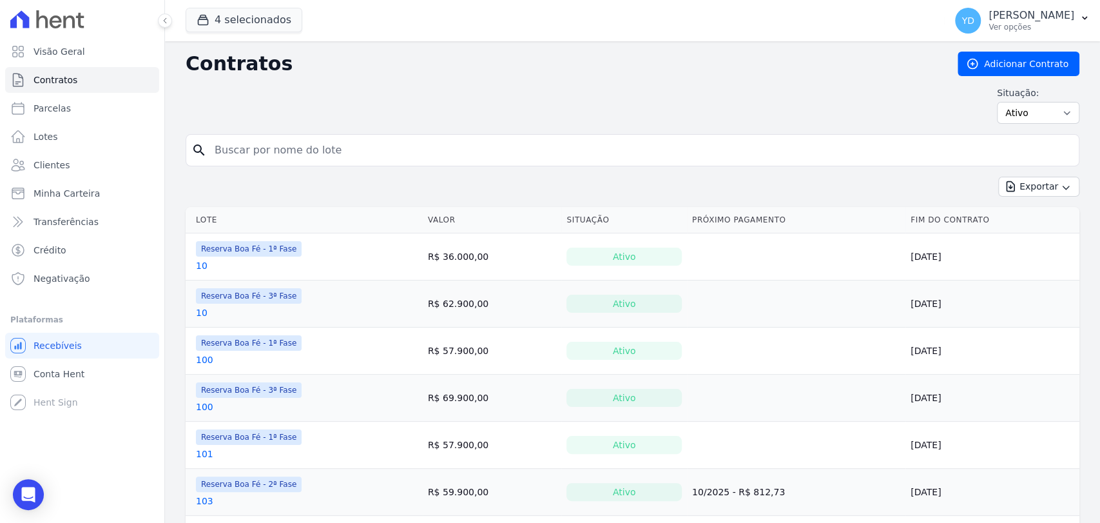
click at [296, 149] on input "search" at bounding box center [640, 150] width 867 height 26
type input "173"
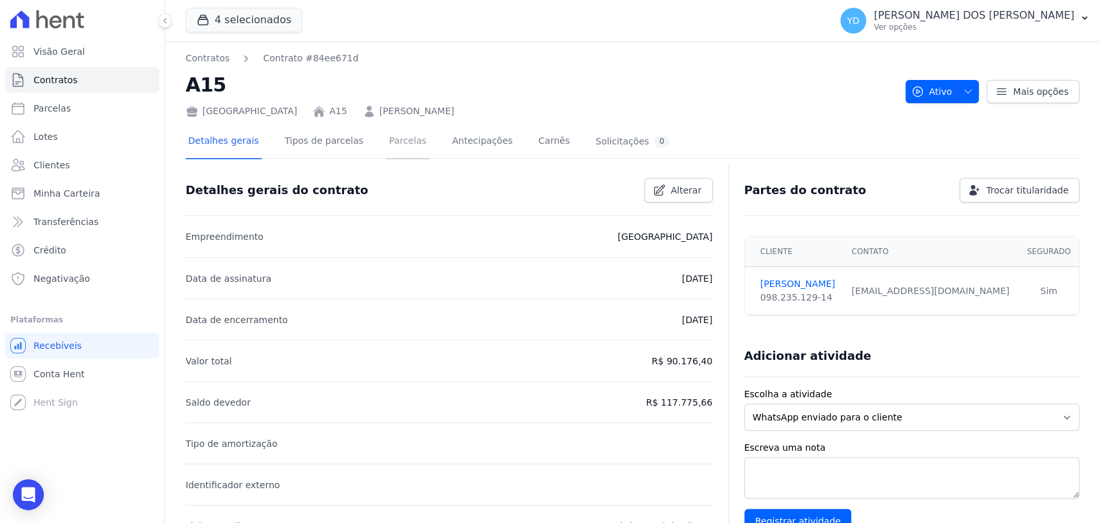
click at [402, 137] on link "Parcelas" at bounding box center [408, 142] width 43 height 34
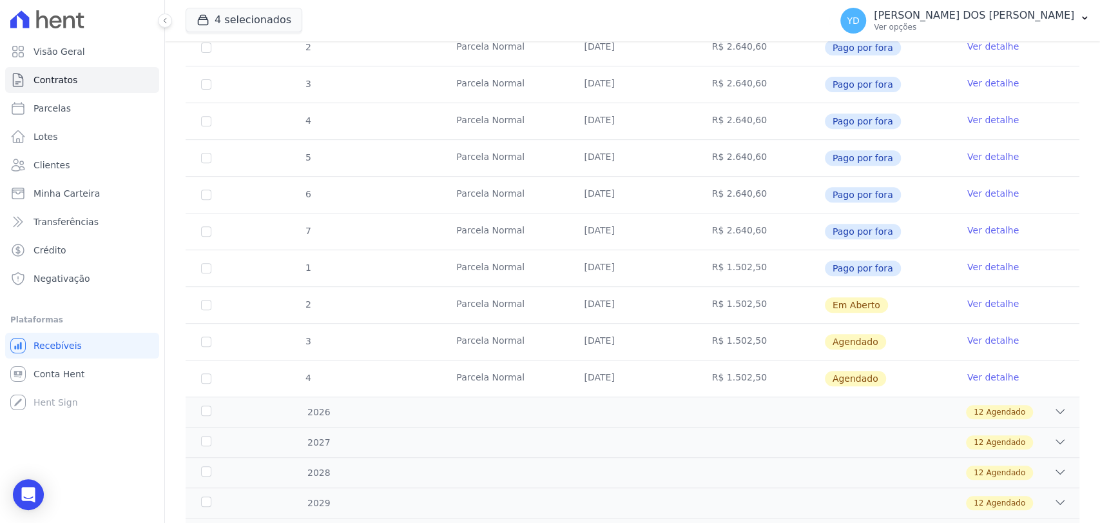
scroll to position [429, 0]
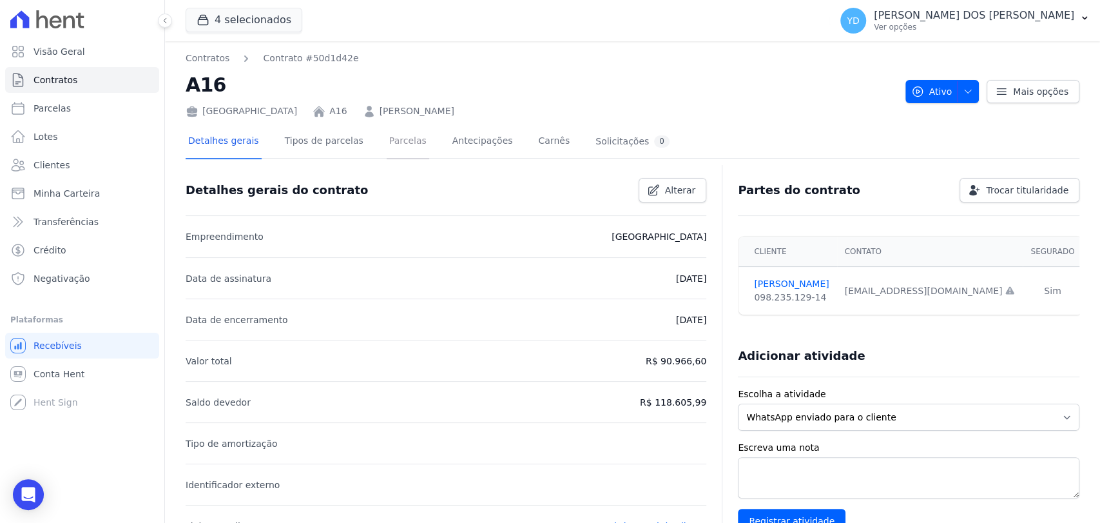
click at [403, 146] on link "Parcelas" at bounding box center [408, 142] width 43 height 34
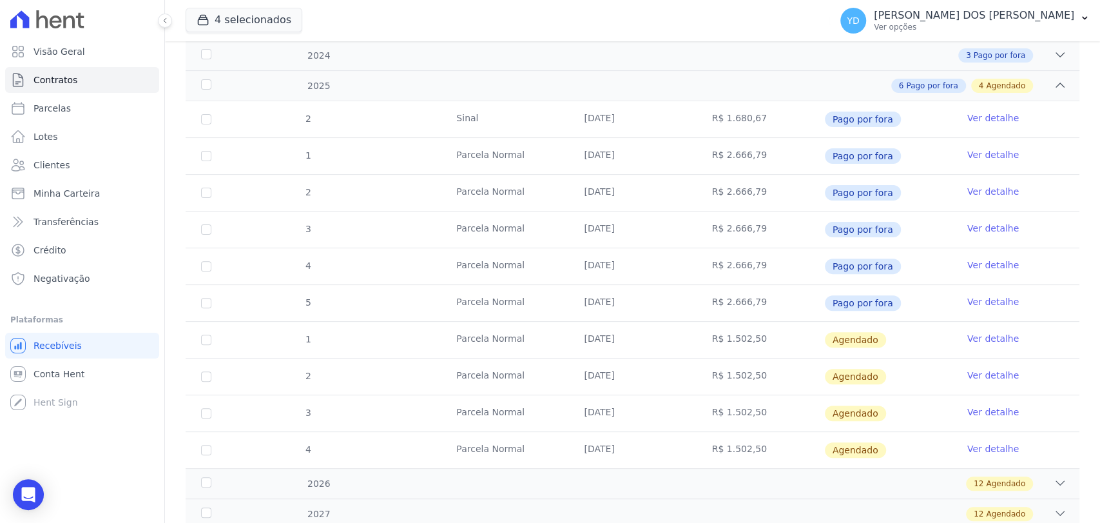
scroll to position [215, 0]
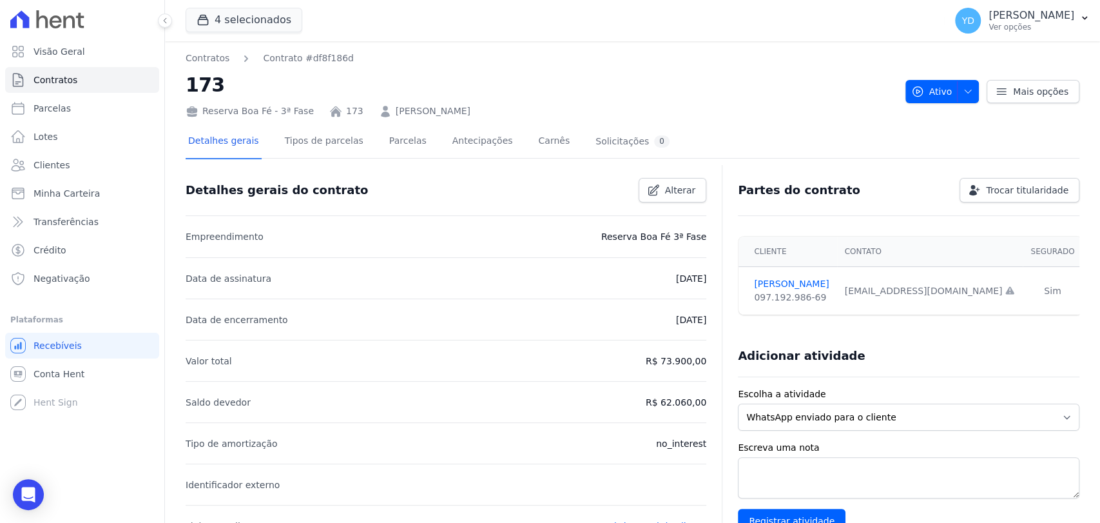
scroll to position [513, 0]
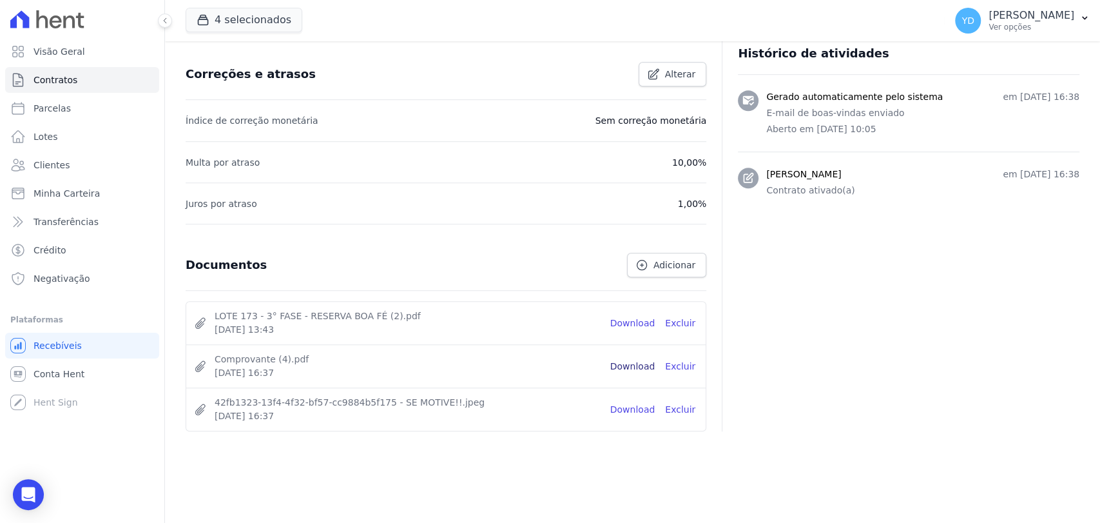
click at [651, 365] on link "Download" at bounding box center [632, 367] width 45 height 14
click at [640, 405] on link "Download" at bounding box center [632, 410] width 45 height 14
click at [96, 89] on link "Contratos" at bounding box center [82, 80] width 154 height 26
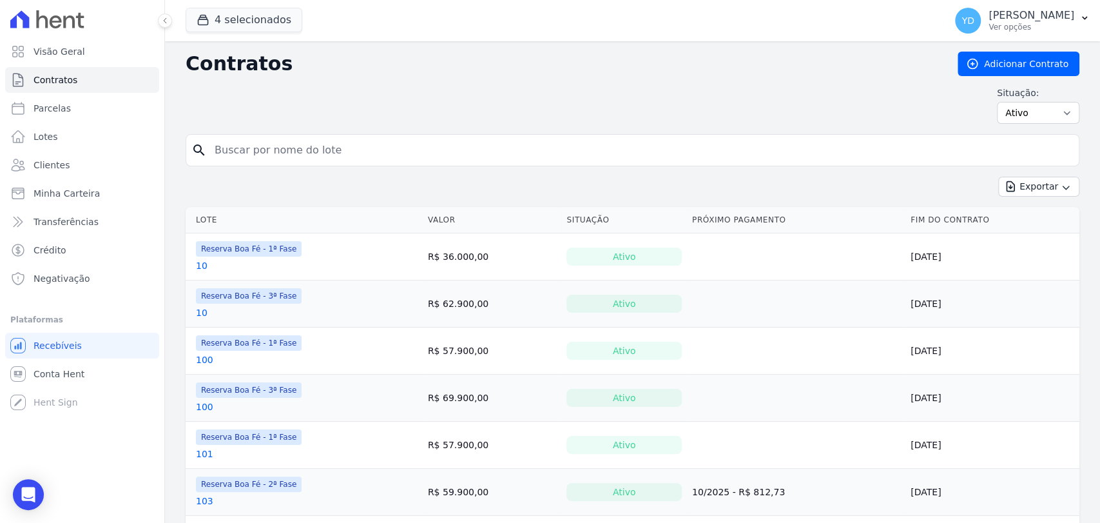
click at [329, 161] on input "search" at bounding box center [640, 150] width 867 height 26
type input "4"
type input "182"
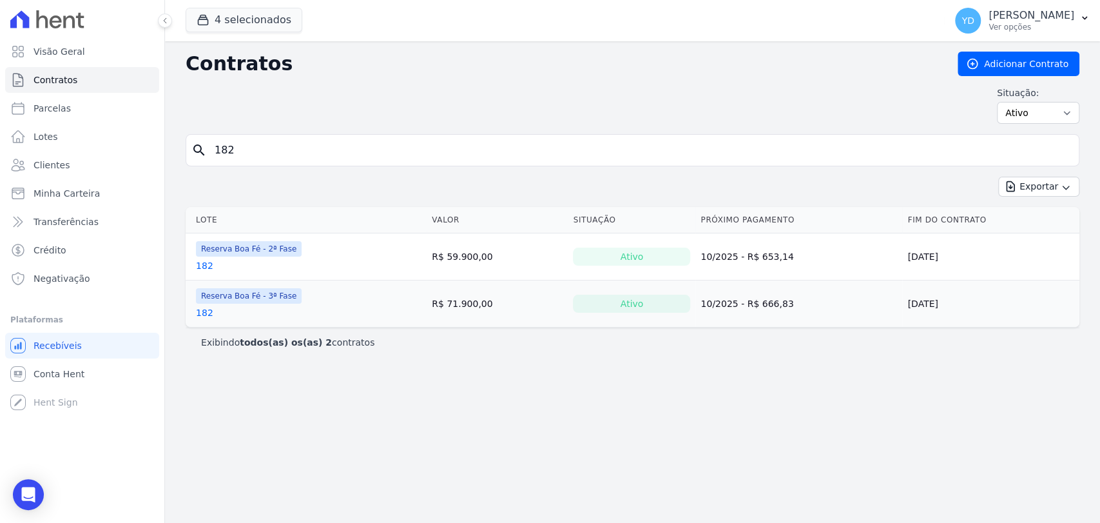
click at [202, 318] on link "182" at bounding box center [204, 312] width 17 height 13
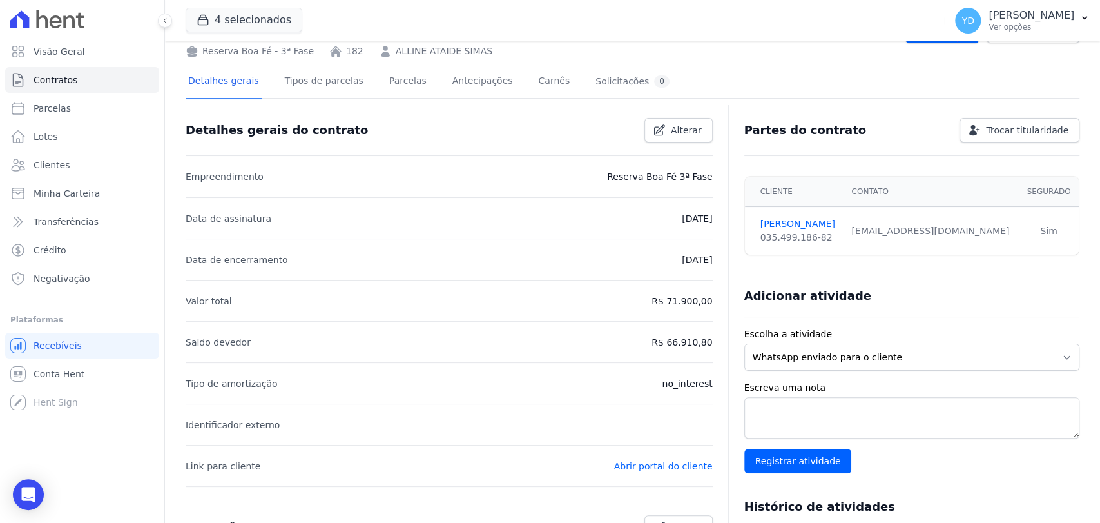
scroll to position [470, 0]
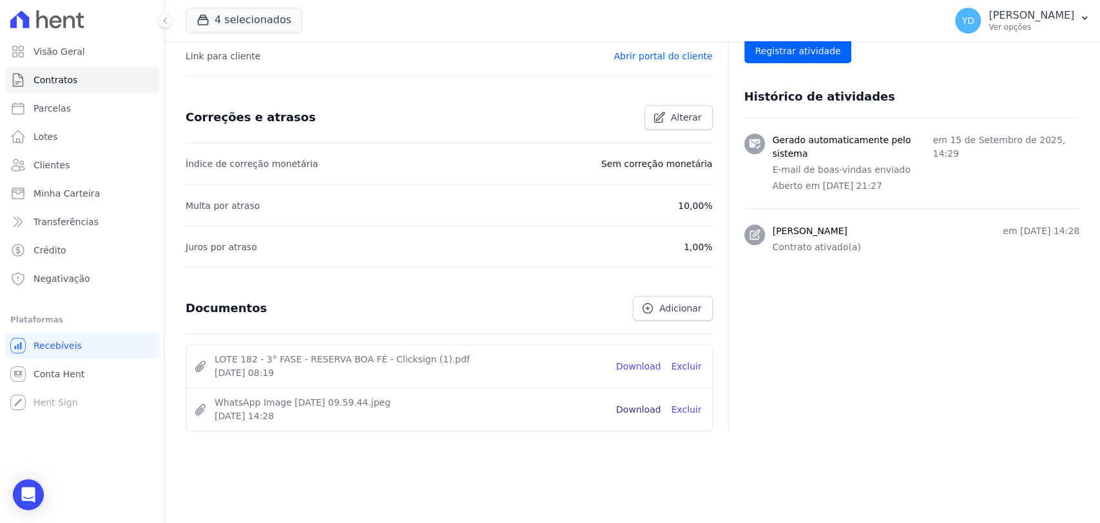
click at [639, 410] on link "Download" at bounding box center [638, 410] width 45 height 14
click at [945, 17] on button "YD YRIS ISABELE DOS SANTOS COELHO Ver opções" at bounding box center [1022, 21] width 155 height 36
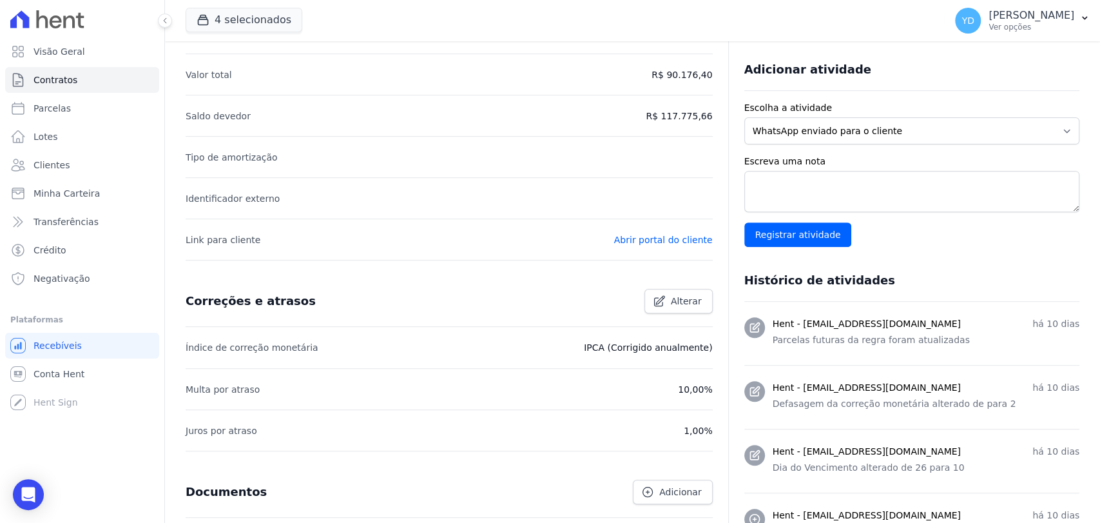
drag, startPoint x: 456, startPoint y: 340, endPoint x: 675, endPoint y: 416, distance: 232.5
click at [675, 416] on li "Juros por atraso 1,00%" at bounding box center [449, 429] width 527 height 41
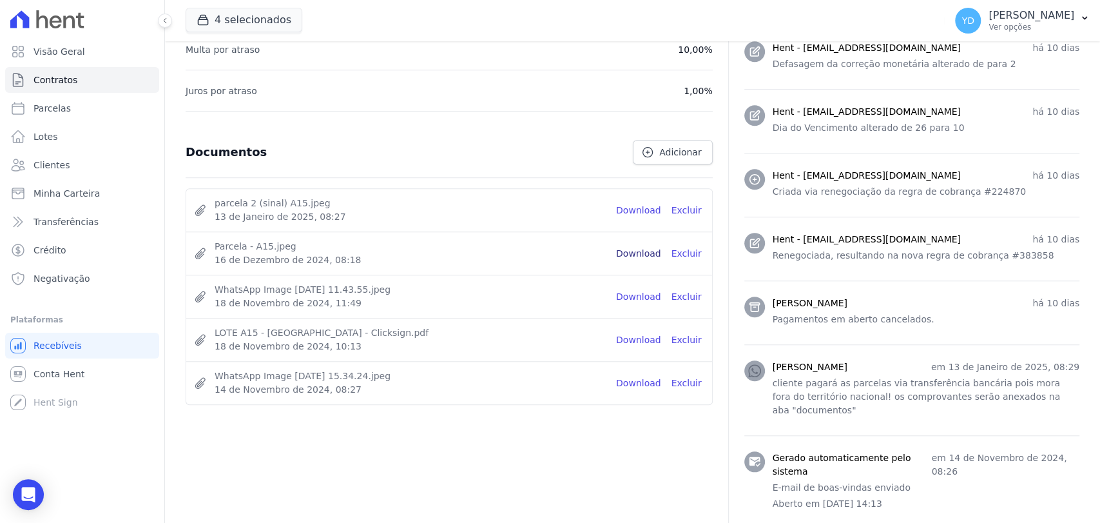
scroll to position [614, 0]
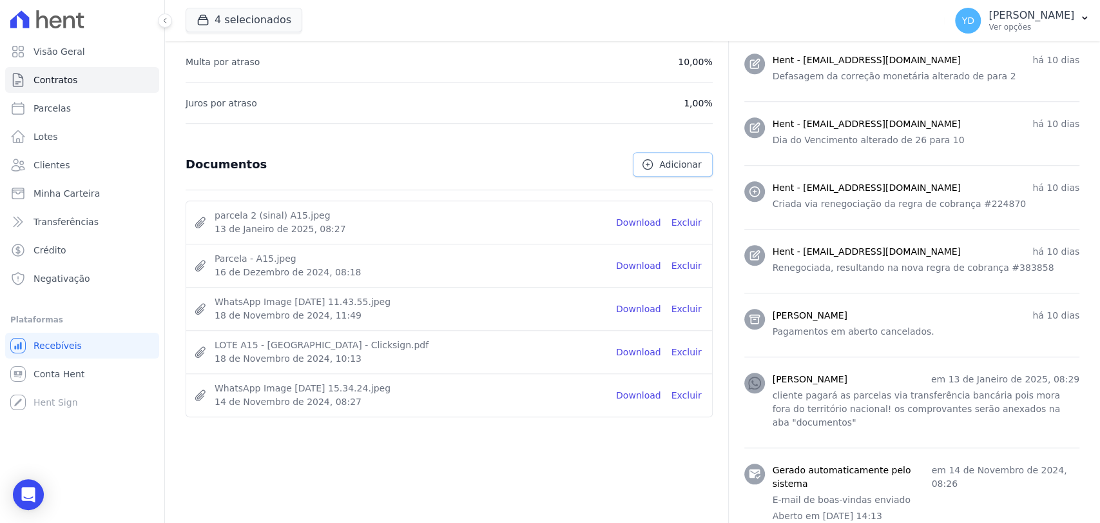
click at [672, 171] on link "Adicionar" at bounding box center [672, 164] width 79 height 24
click at [672, 310] on link "Excluir" at bounding box center [687, 309] width 30 height 14
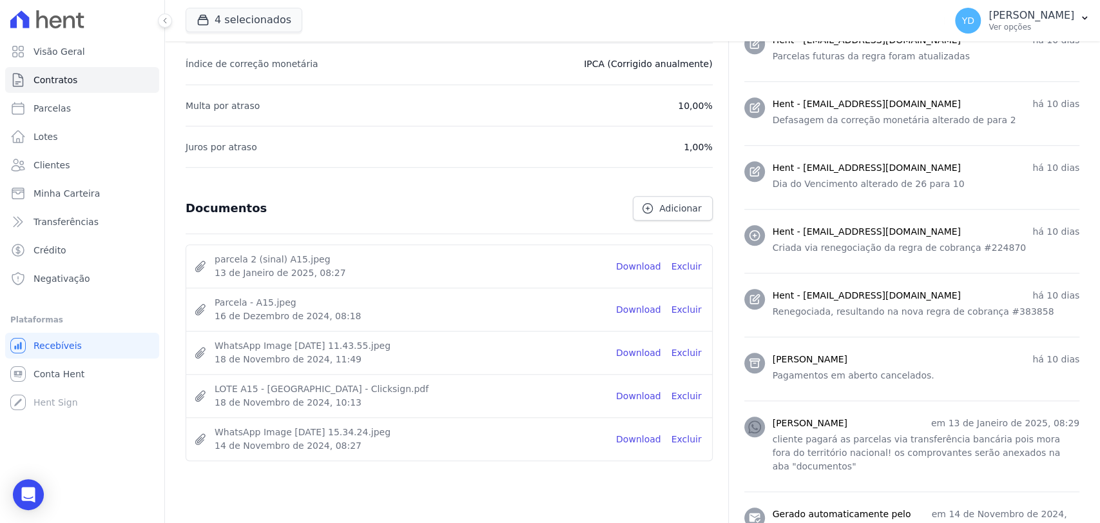
scroll to position [470, 0]
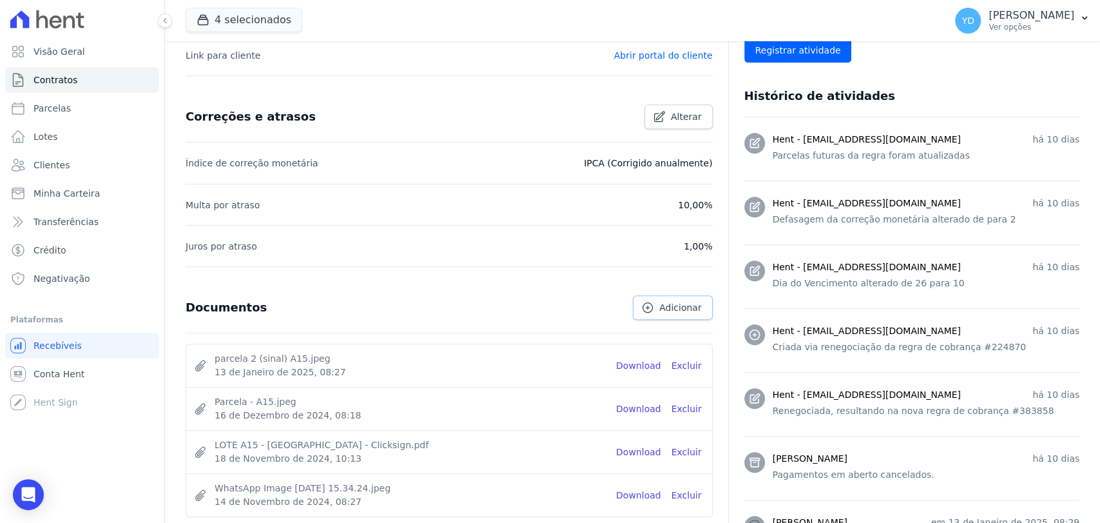
click at [646, 316] on link "Adicionar" at bounding box center [672, 307] width 79 height 24
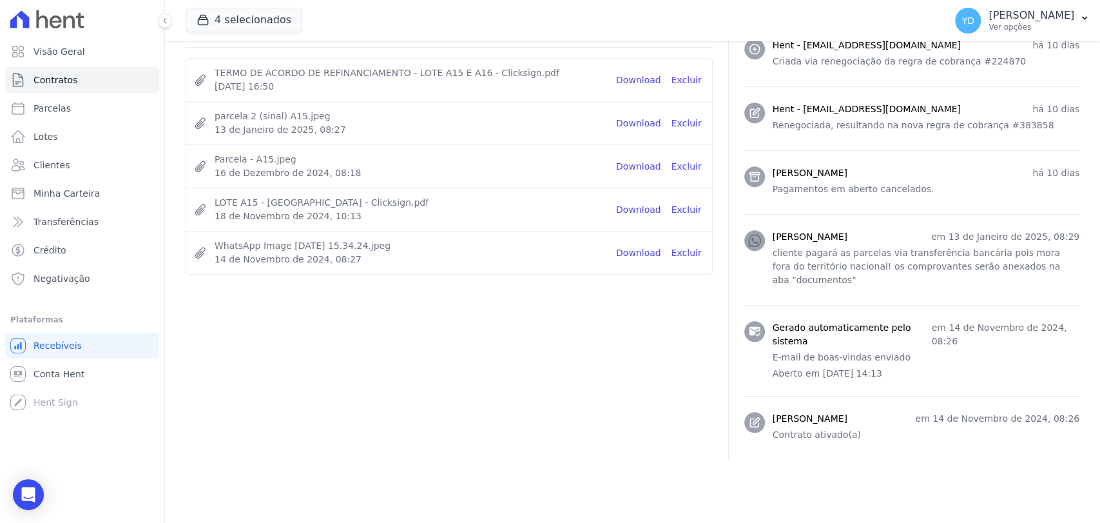
scroll to position [757, 0]
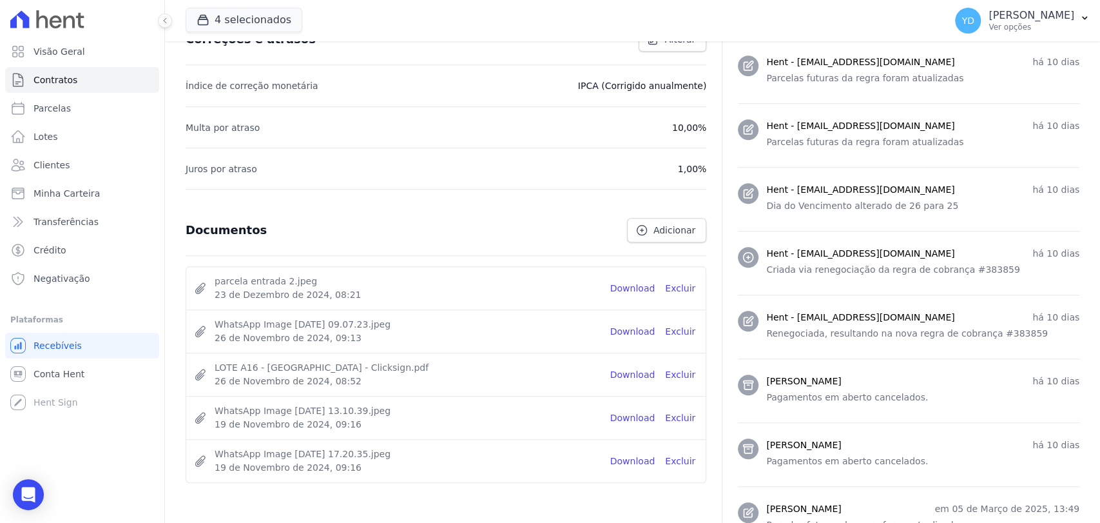
scroll to position [572, 0]
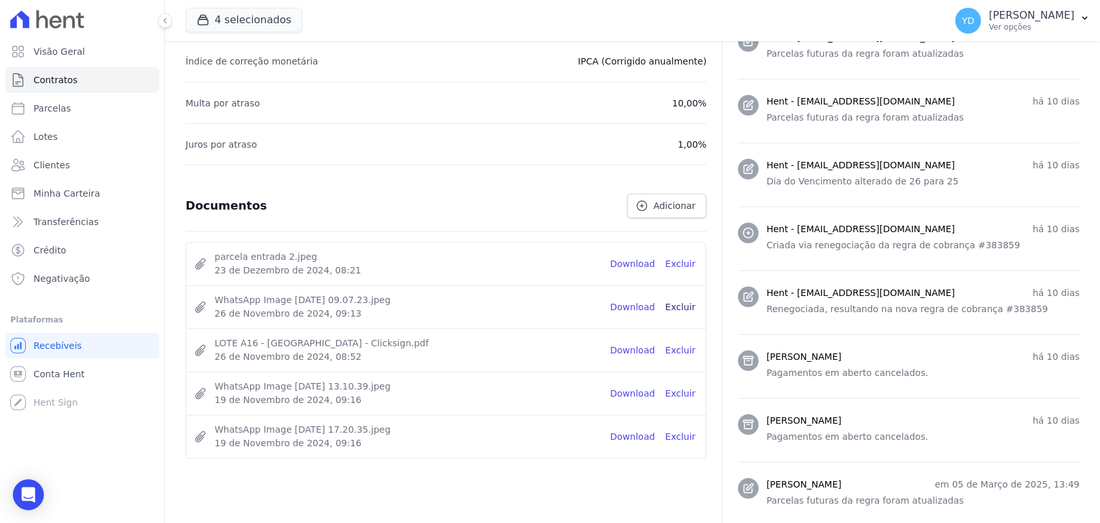
click at [694, 307] on link "Excluir" at bounding box center [680, 307] width 30 height 14
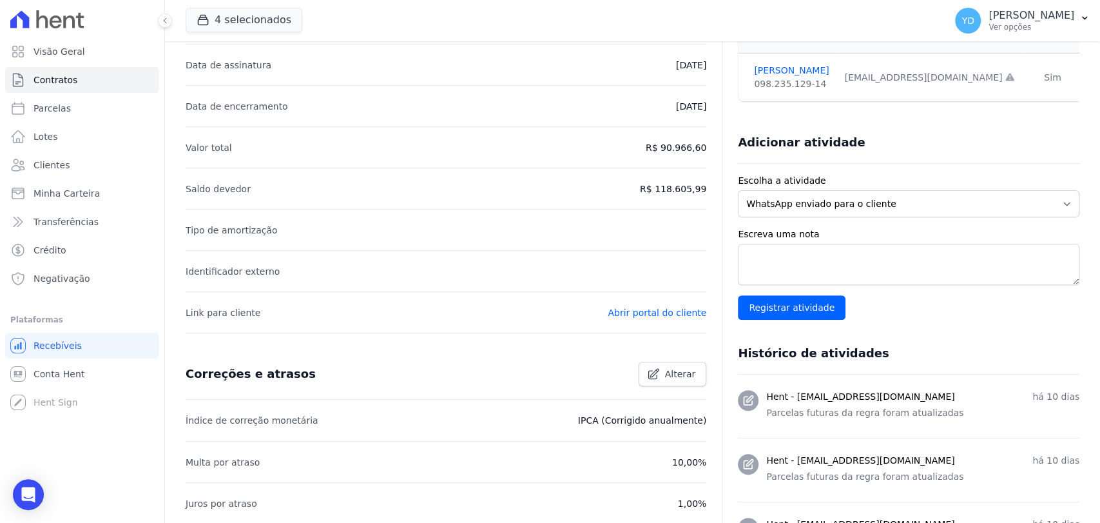
scroll to position [215, 0]
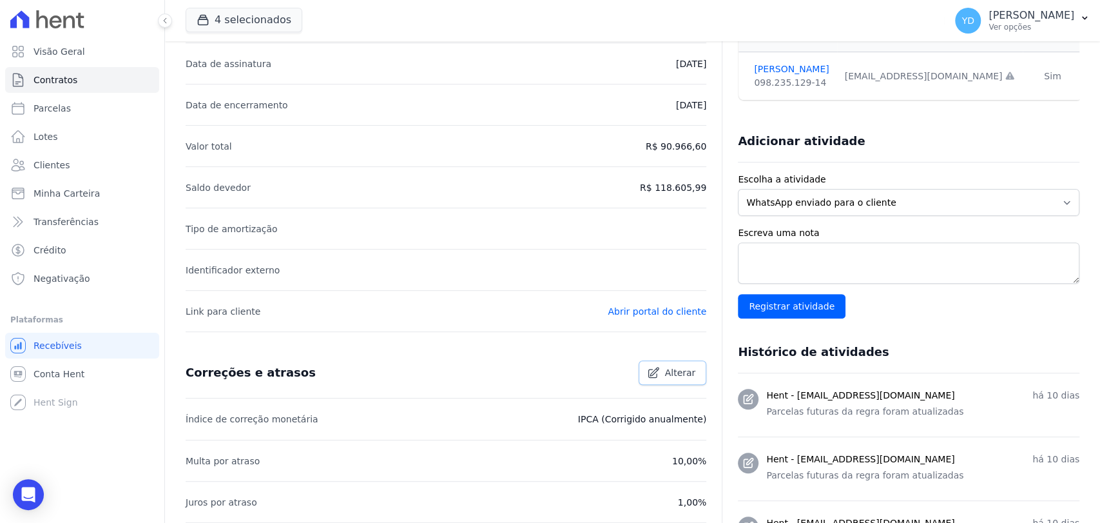
click at [666, 374] on span "Alterar" at bounding box center [680, 372] width 31 height 13
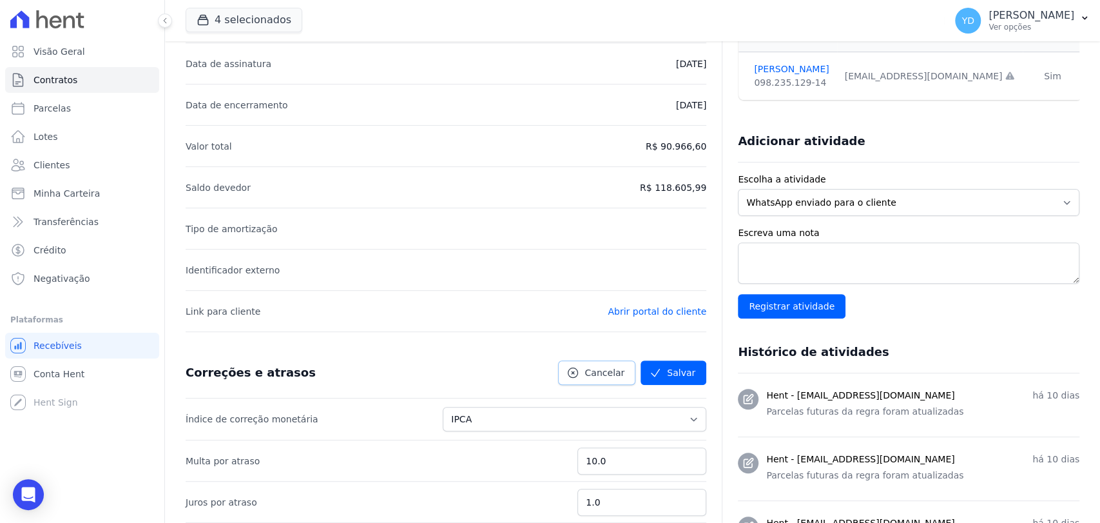
click at [597, 373] on span "Cancelar" at bounding box center [605, 372] width 40 height 13
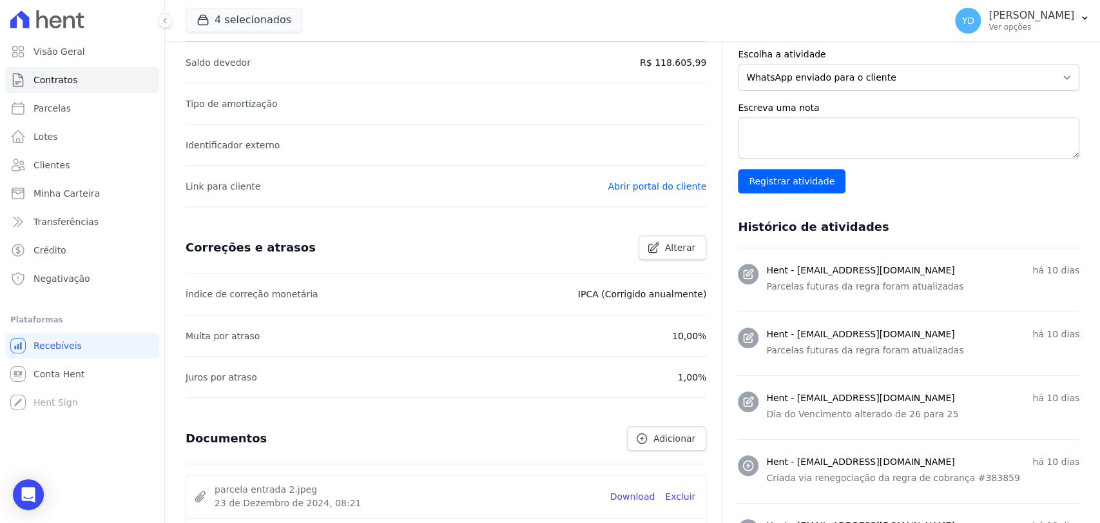
scroll to position [429, 0]
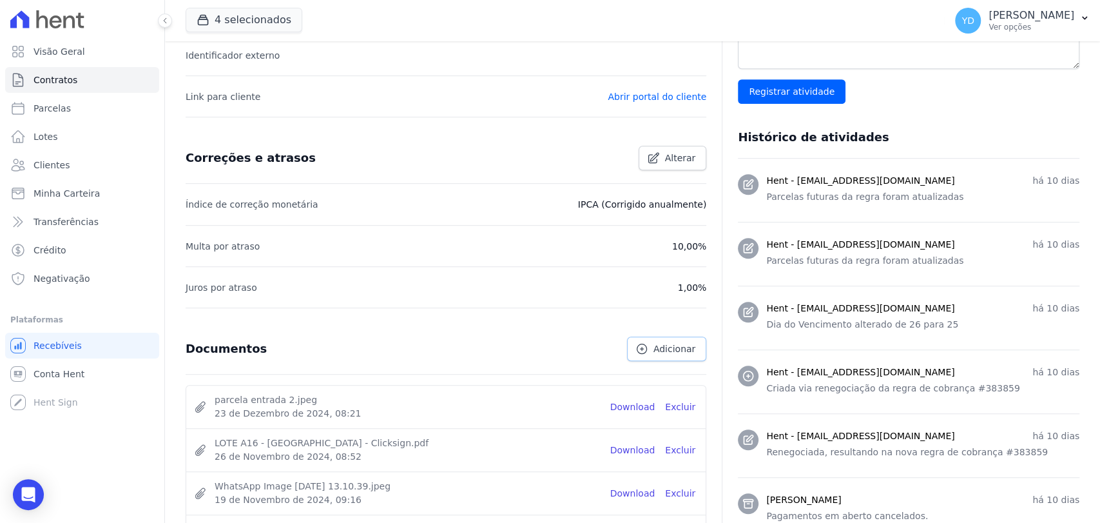
click at [660, 347] on span "Adicionar" at bounding box center [674, 348] width 42 height 13
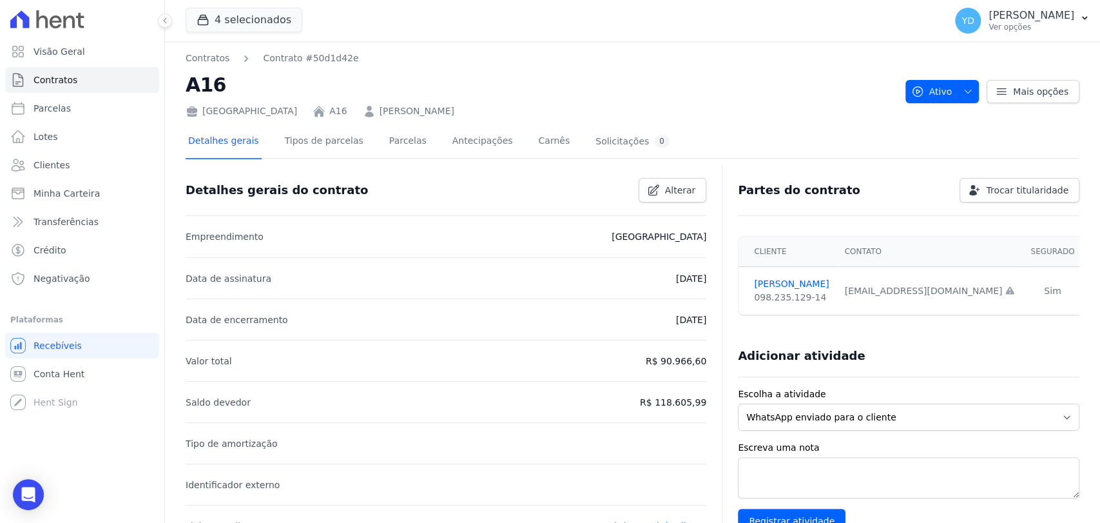
scroll to position [0, 0]
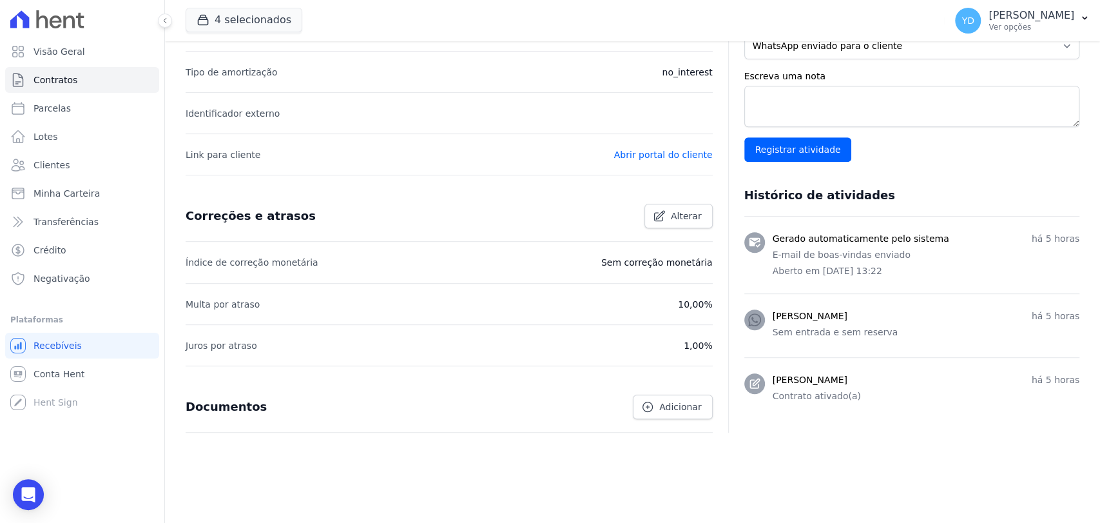
scroll to position [373, 0]
click at [646, 410] on icon at bounding box center [647, 405] width 13 height 13
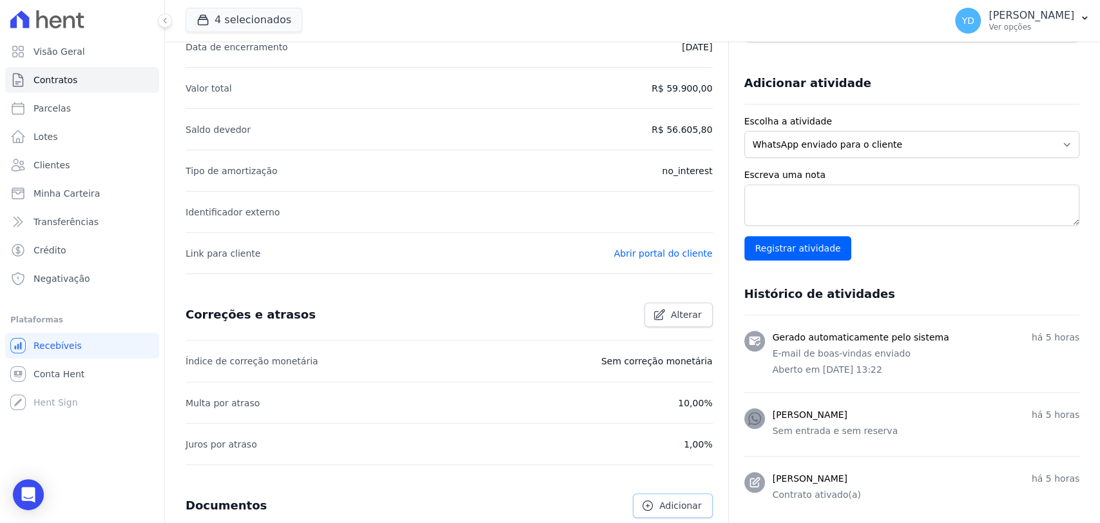
scroll to position [0, 0]
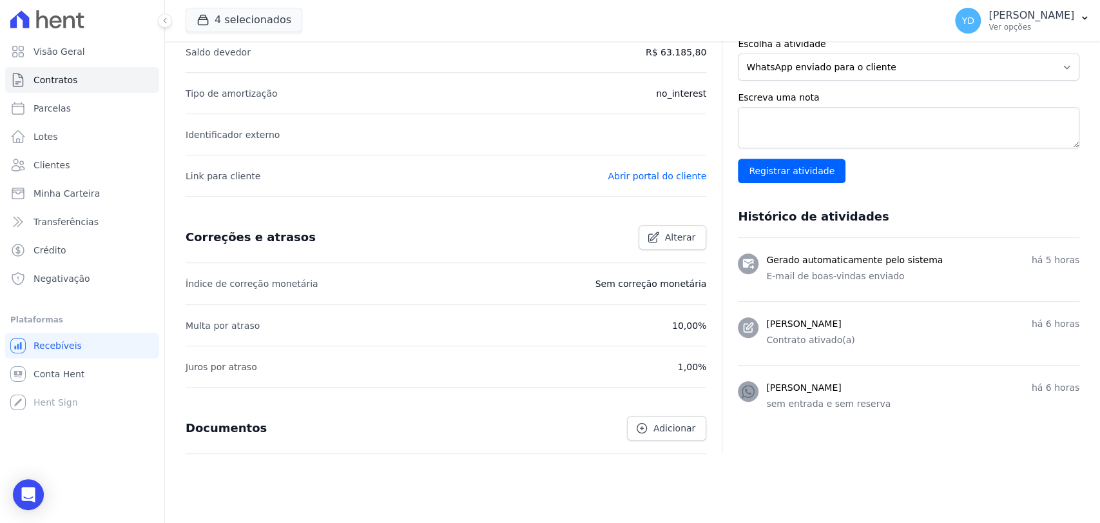
scroll to position [373, 0]
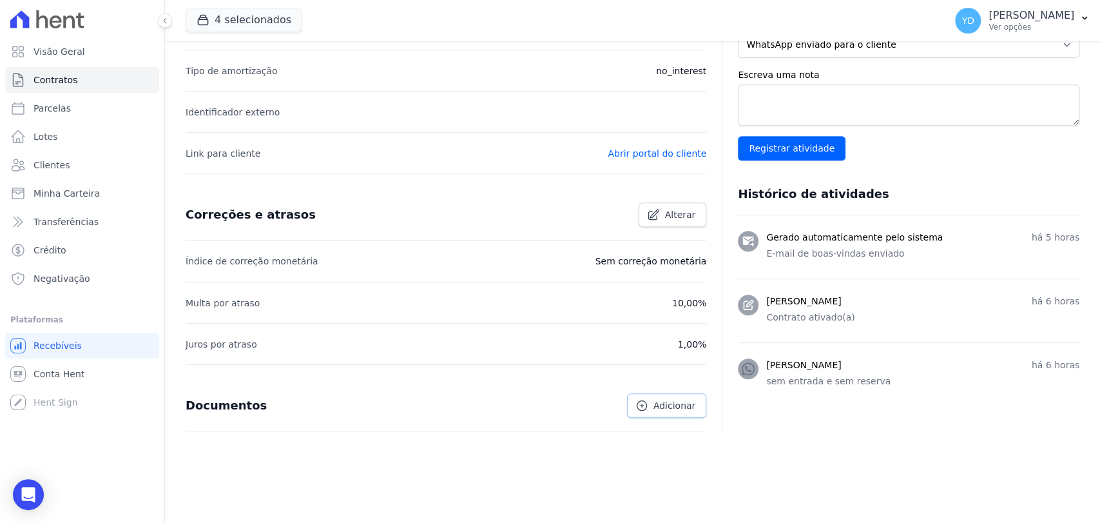
click at [659, 399] on span "Adicionar" at bounding box center [674, 405] width 42 height 13
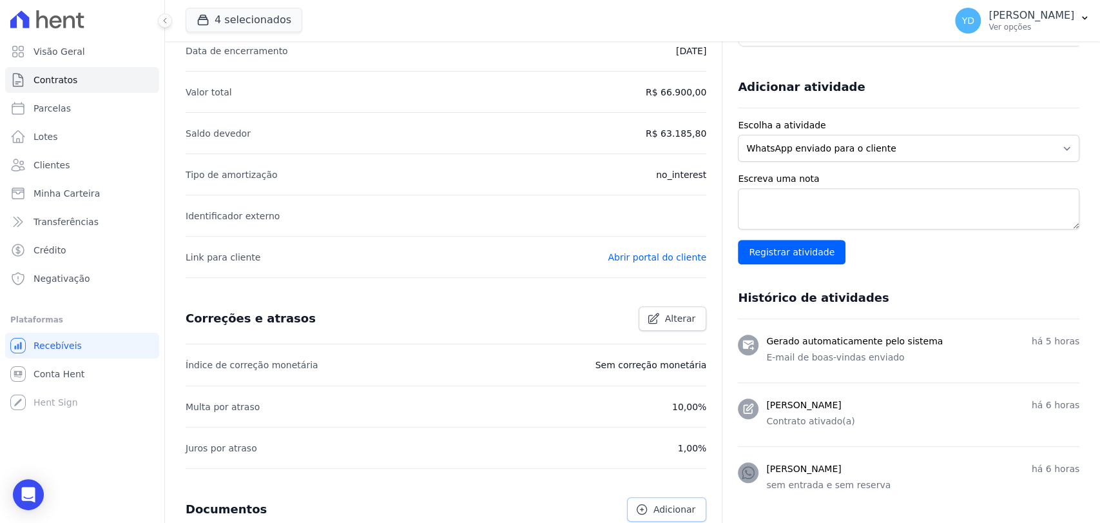
scroll to position [0, 0]
